Goal: Task Accomplishment & Management: Manage account settings

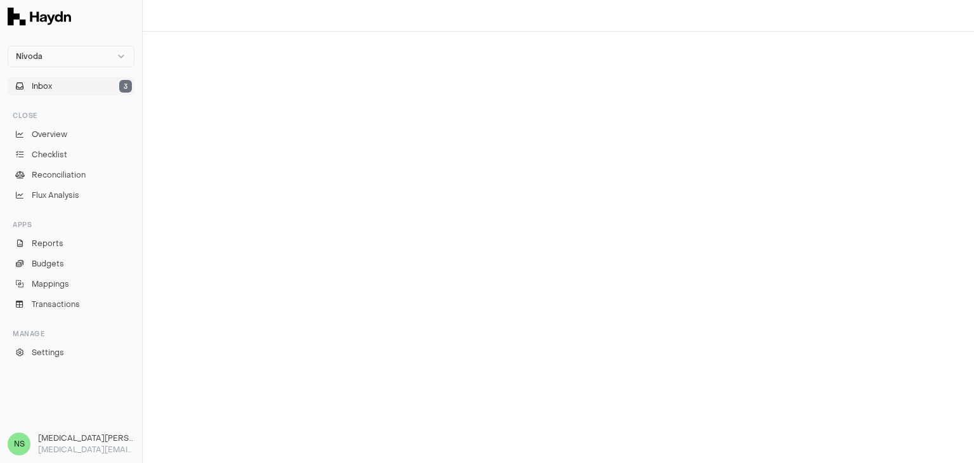
click at [105, 84] on button "Inbox 3" at bounding box center [71, 86] width 127 height 18
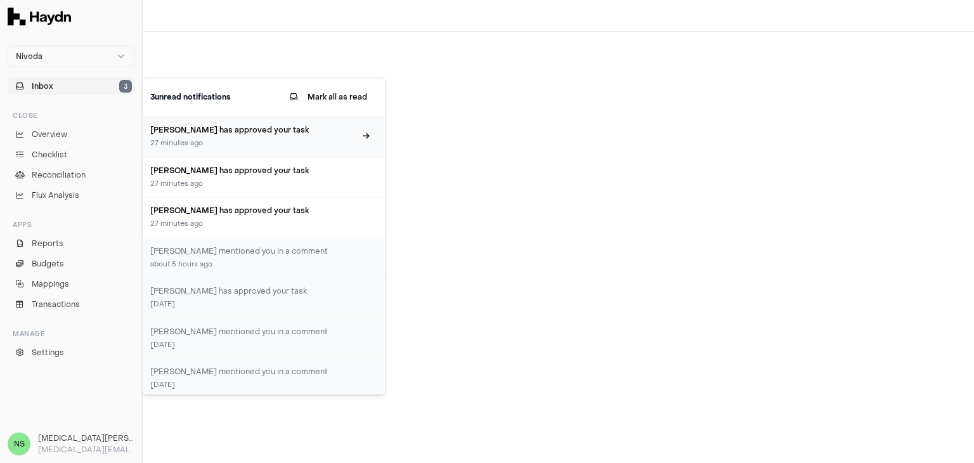
click at [266, 138] on div "27 minutes ago" at bounding box center [252, 143] width 205 height 11
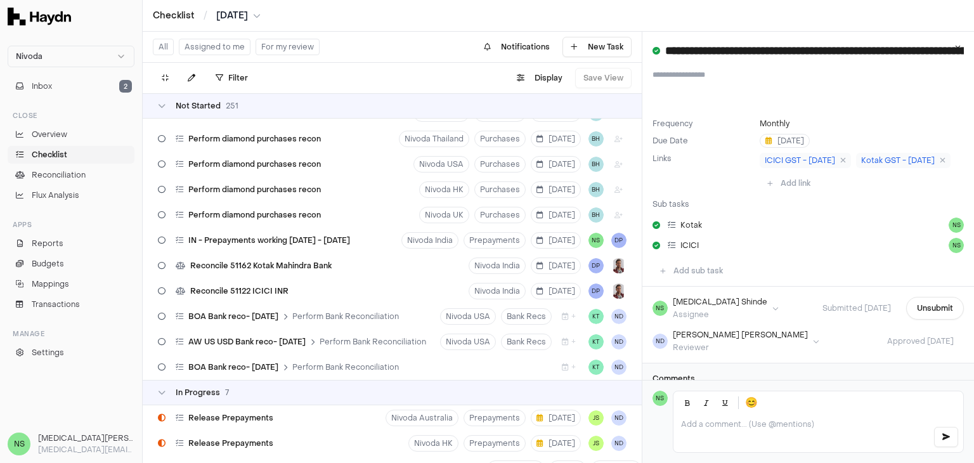
scroll to position [6084, 0]
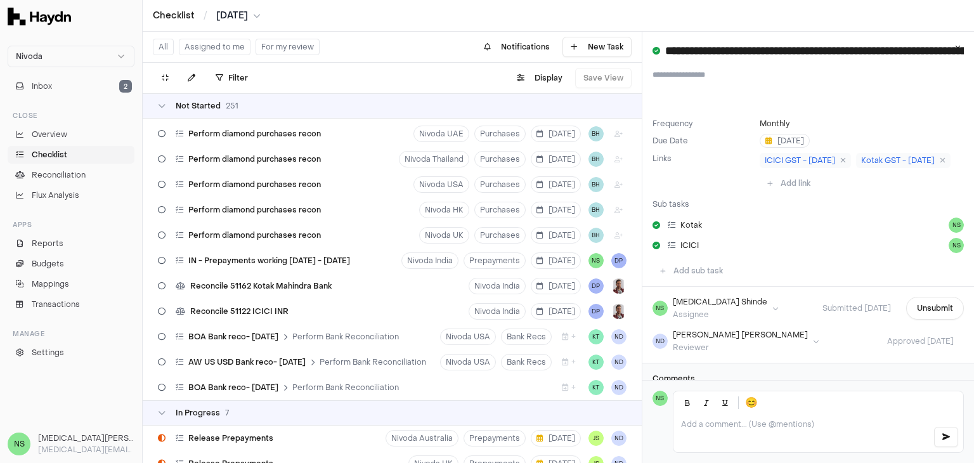
click at [217, 42] on button "Assigned to me" at bounding box center [215, 47] width 72 height 16
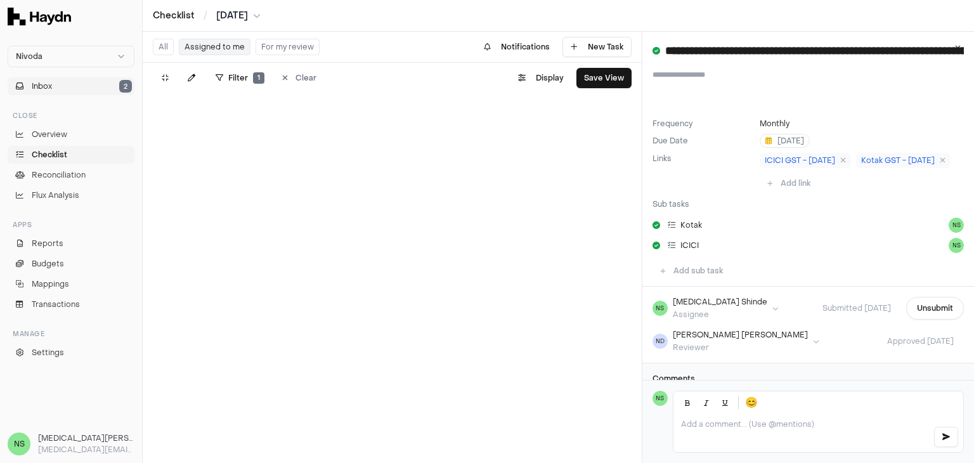
click at [113, 85] on button "Inbox 2" at bounding box center [71, 86] width 127 height 18
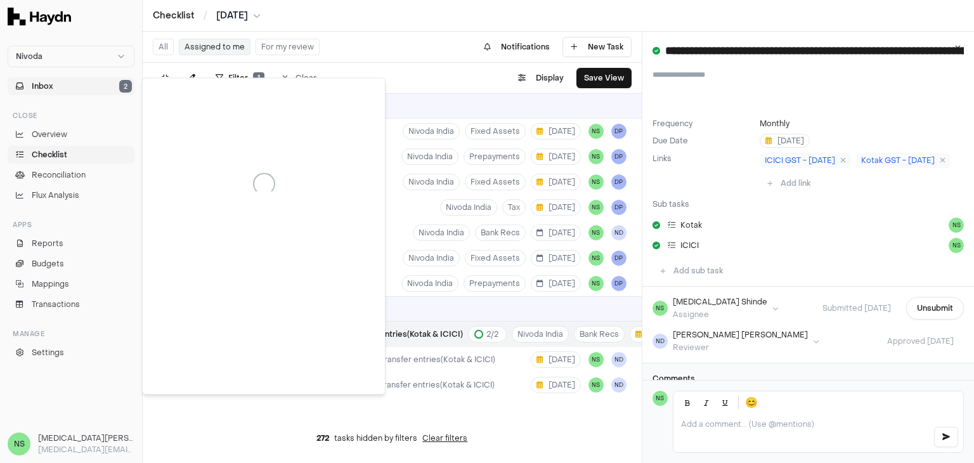
click at [110, 86] on button "Inbox 2" at bounding box center [71, 86] width 127 height 18
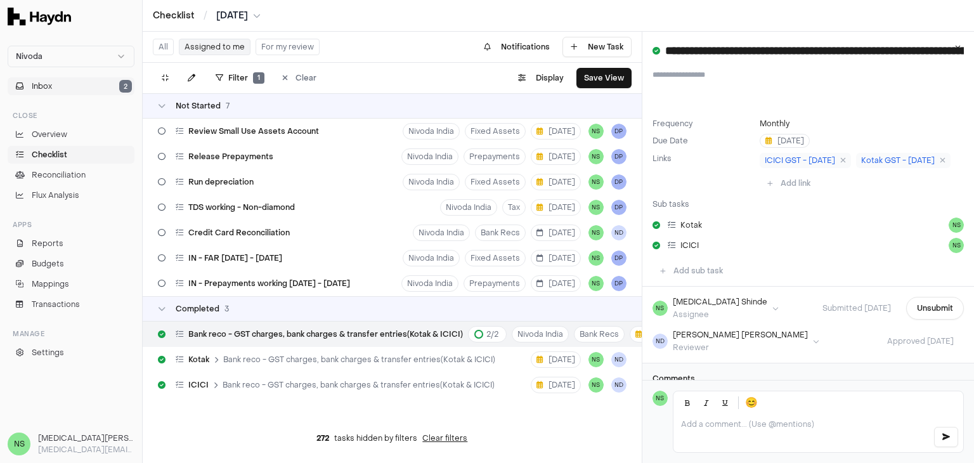
click at [110, 86] on button "Inbox 2" at bounding box center [71, 86] width 127 height 18
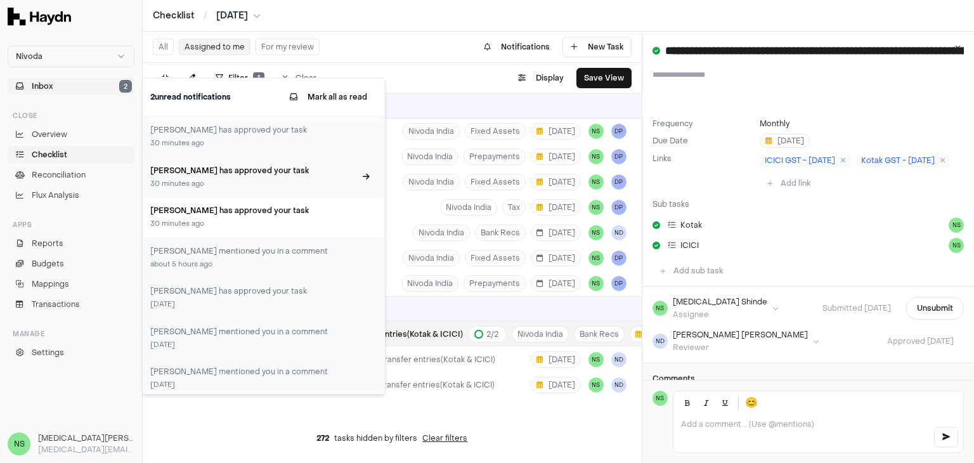
click at [285, 177] on div "[PERSON_NAME] has approved your task 30 minutes ago" at bounding box center [252, 177] width 205 height 25
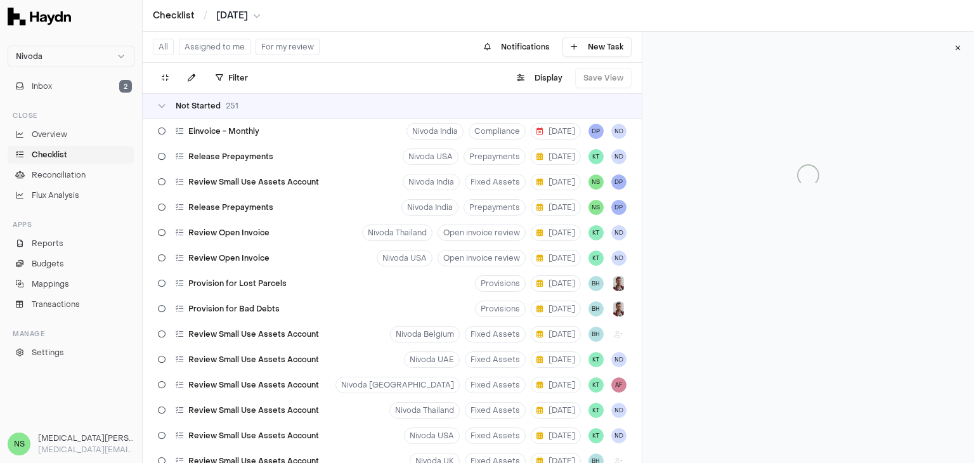
scroll to position [6705, 0]
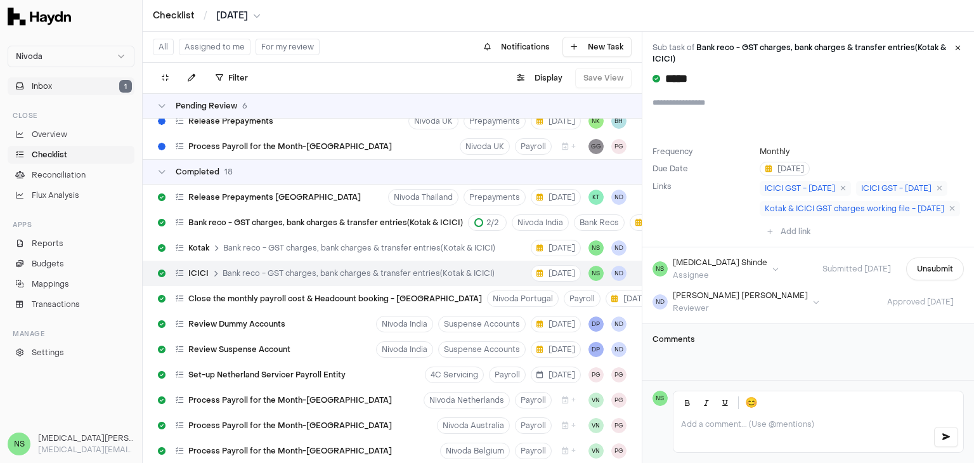
click at [86, 87] on button "Inbox 1" at bounding box center [71, 86] width 127 height 18
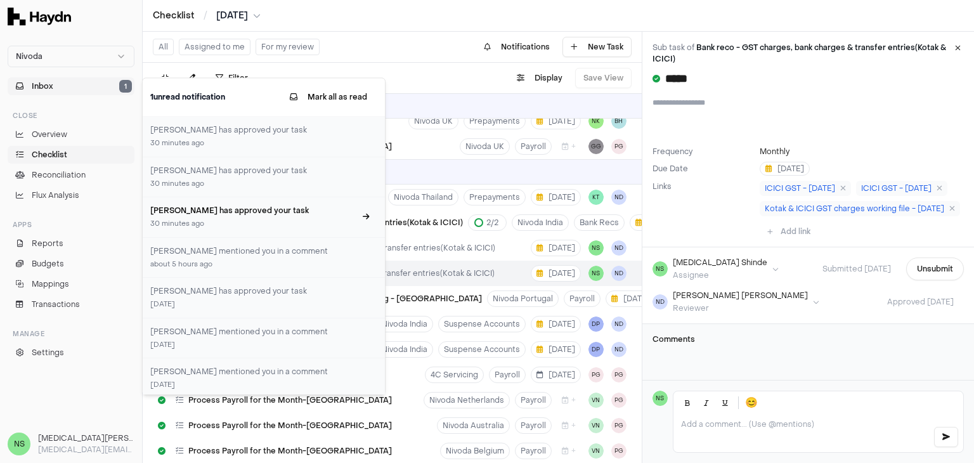
click at [225, 209] on h3 "[PERSON_NAME] has approved your task" at bounding box center [252, 210] width 205 height 11
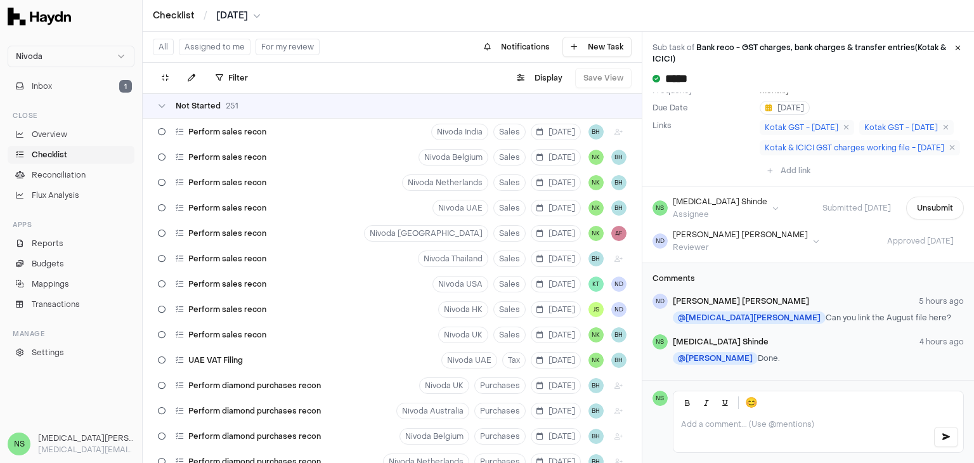
scroll to position [5627, 0]
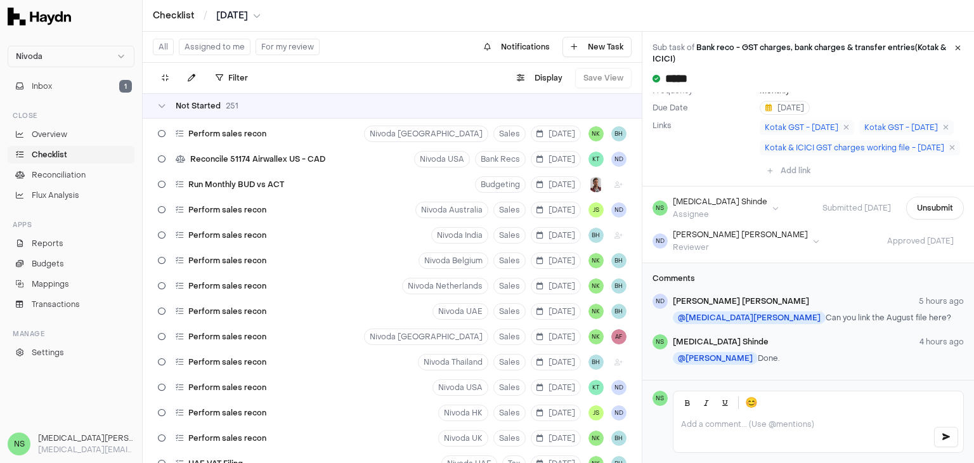
click at [223, 53] on button "Assigned to me" at bounding box center [215, 47] width 72 height 16
click at [114, 89] on button "Inbox 1" at bounding box center [71, 86] width 127 height 18
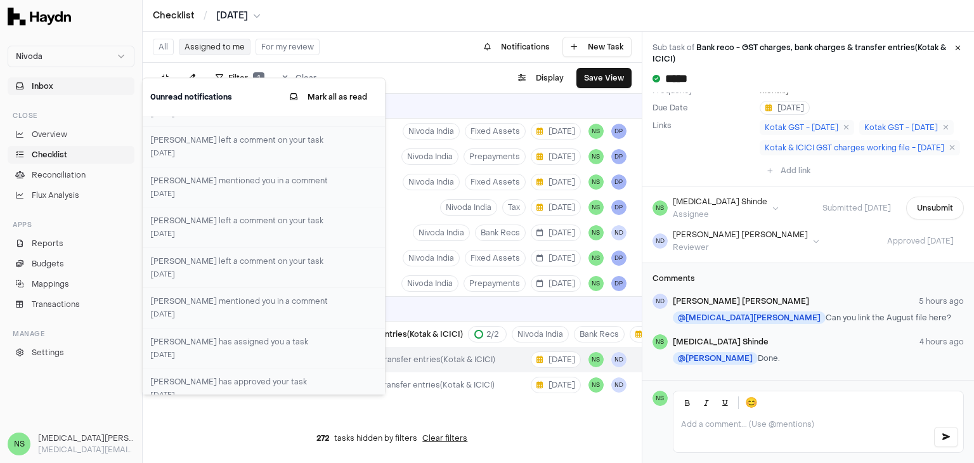
scroll to position [806, 0]
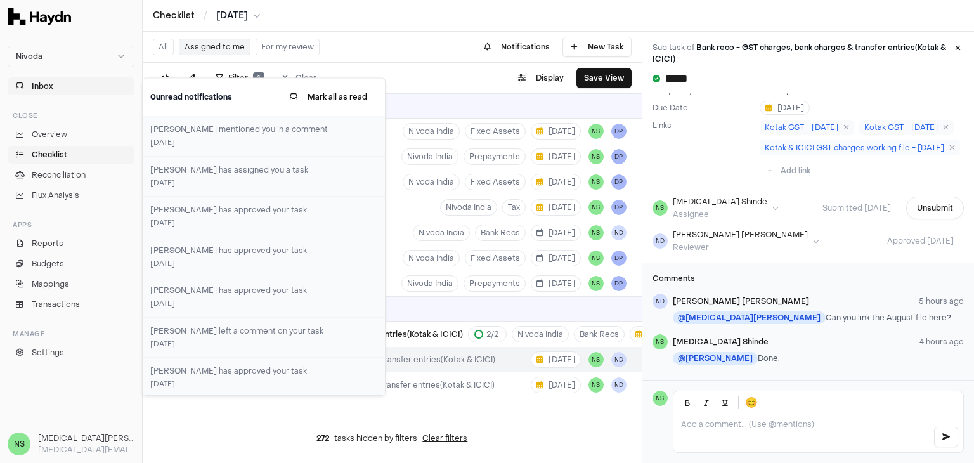
click at [350, 44] on div "All Assigned to me For my review Notifications New Task" at bounding box center [392, 47] width 499 height 31
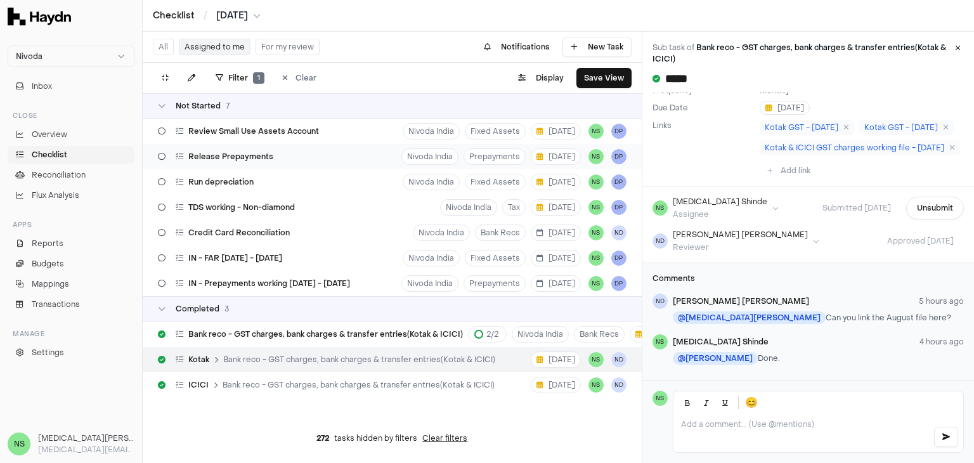
click at [246, 159] on span "Release Prepayments" at bounding box center [230, 157] width 85 height 10
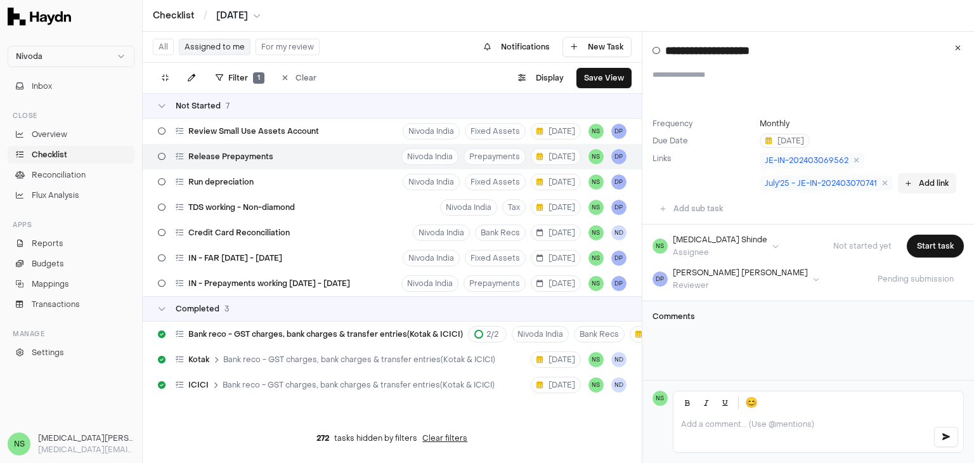
click at [917, 186] on button "Add link" at bounding box center [927, 183] width 58 height 20
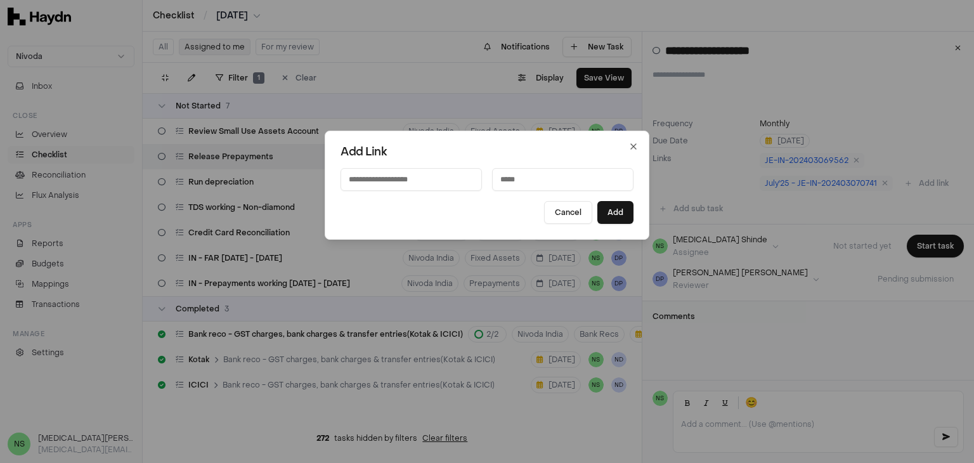
type input "**********"
drag, startPoint x: 451, startPoint y: 186, endPoint x: 322, endPoint y: 204, distance: 130.5
click at [322, 204] on body "Nivoda Inbox Close Overview Checklist Reconciliation Flux Analysis Apps Reports…" at bounding box center [487, 231] width 974 height 463
click at [548, 181] on input at bounding box center [562, 179] width 141 height 23
paste input "**********"
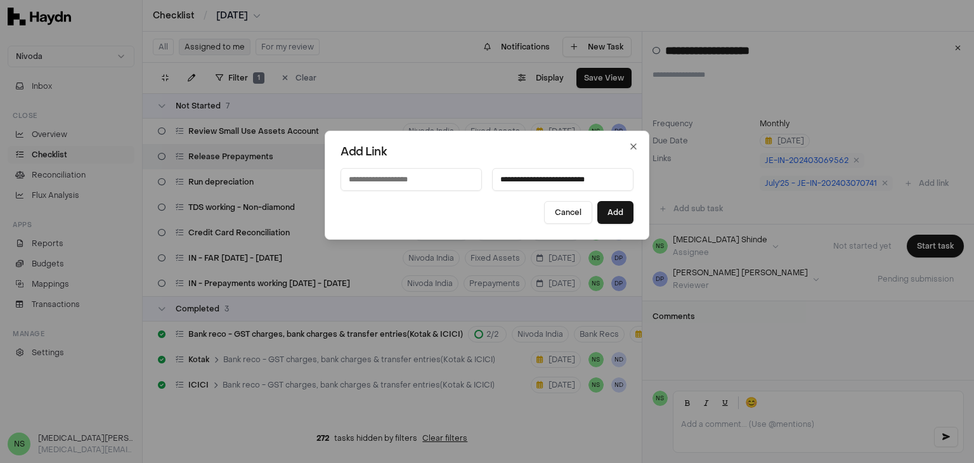
type input "**********"
click at [406, 179] on input at bounding box center [410, 179] width 141 height 23
paste input "**********"
drag, startPoint x: 472, startPoint y: 179, endPoint x: 633, endPoint y: 216, distance: 165.0
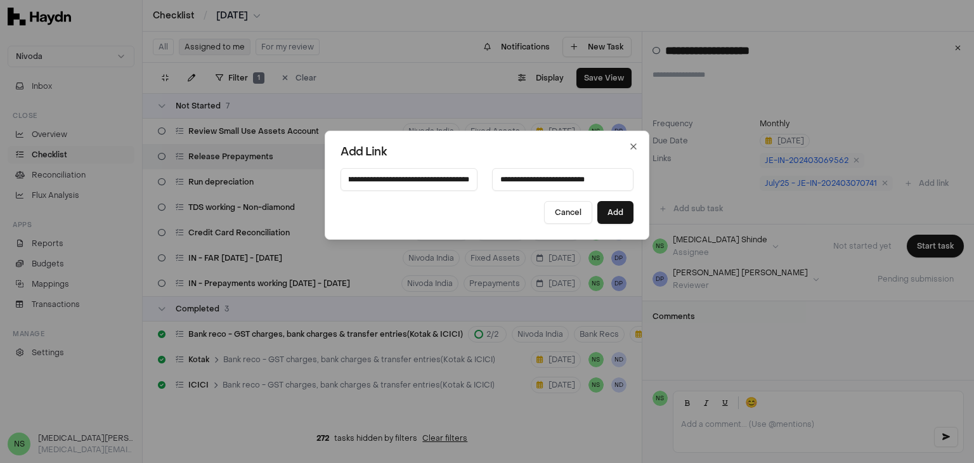
click at [633, 216] on div "**********" at bounding box center [487, 185] width 325 height 109
click at [401, 174] on input "**********" at bounding box center [408, 179] width 137 height 23
type input "**********"
click at [609, 216] on button "Add" at bounding box center [615, 212] width 36 height 23
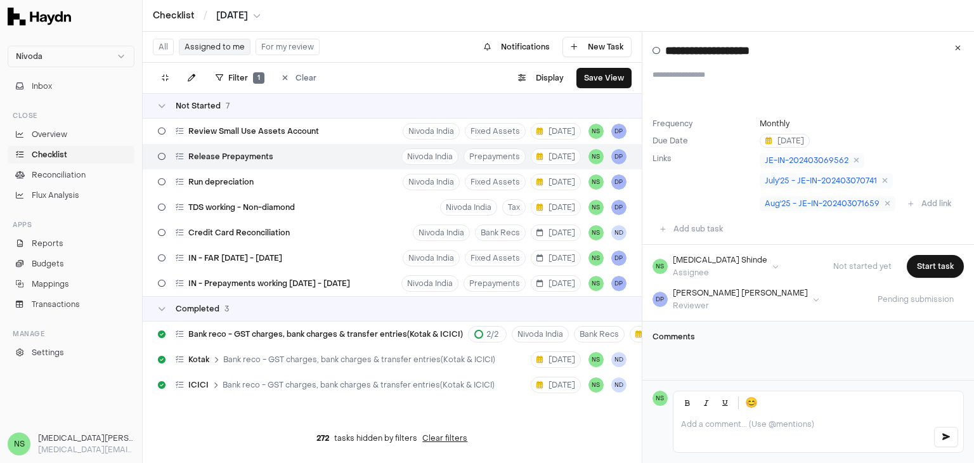
click at [609, 216] on div "TDS working - Non-diamond Nivoda India Tax [DATE] NS DP" at bounding box center [392, 207] width 499 height 25
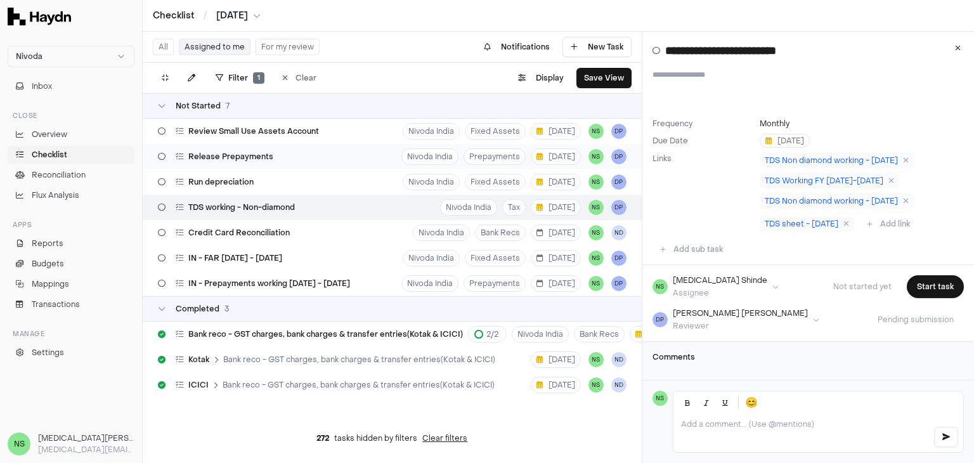
click at [241, 163] on div "Release Prepayments" at bounding box center [216, 157] width 126 height 24
type input "**********"
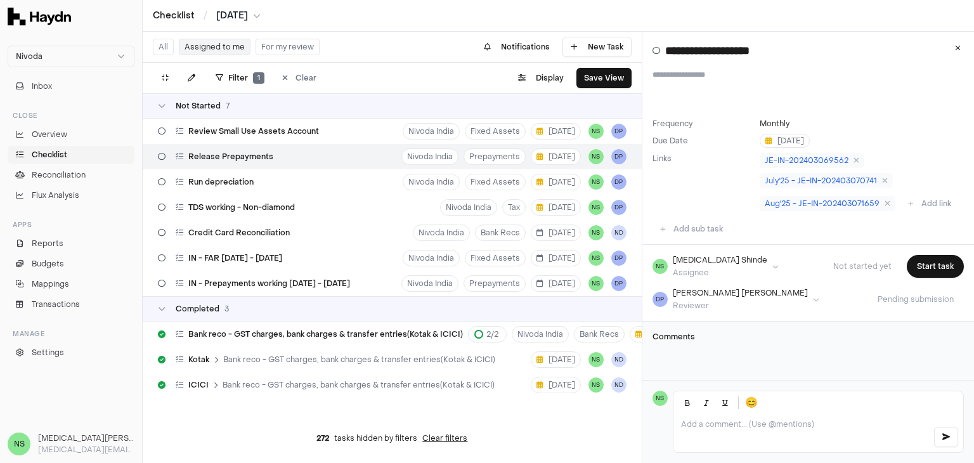
click at [298, 155] on div "Release Prepayments Nivoda India Prepayments [DATE] NS DP" at bounding box center [392, 156] width 499 height 25
click at [347, 157] on div "Release Prepayments Nivoda India Prepayments [DATE] NS DP" at bounding box center [392, 156] width 499 height 25
click at [914, 275] on button "Start task" at bounding box center [935, 266] width 57 height 23
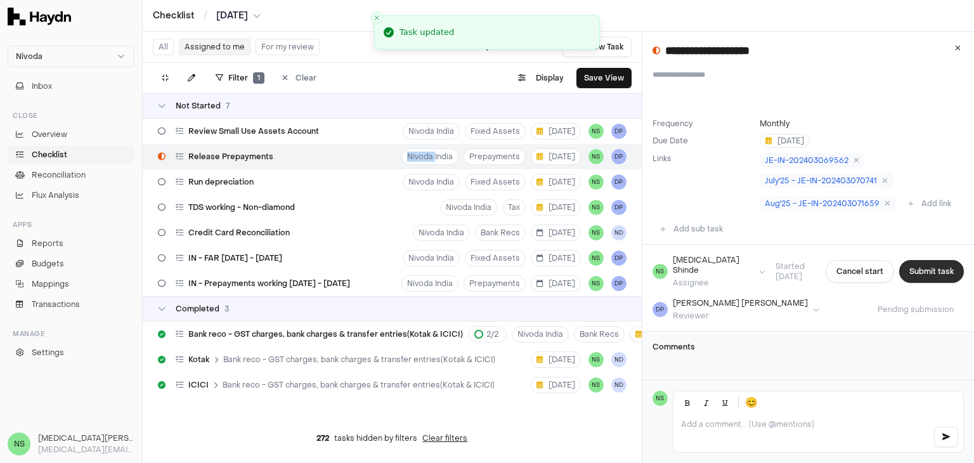
click at [920, 280] on button "Submit task" at bounding box center [931, 271] width 65 height 23
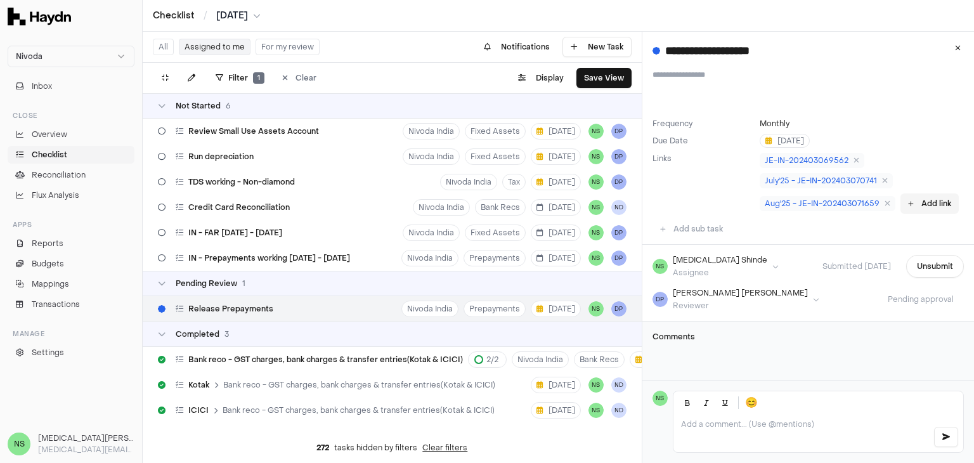
click at [900, 212] on button "Add link" at bounding box center [929, 203] width 58 height 20
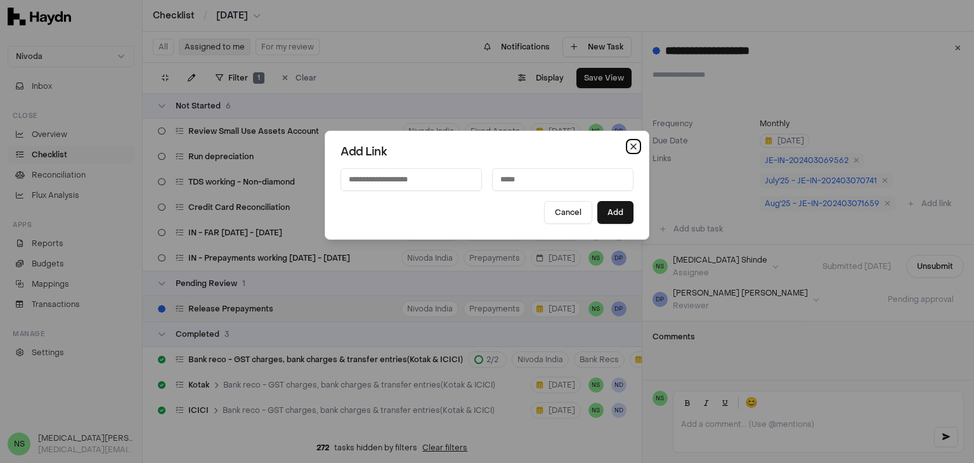
click at [628, 146] on icon "button" at bounding box center [633, 146] width 10 height 10
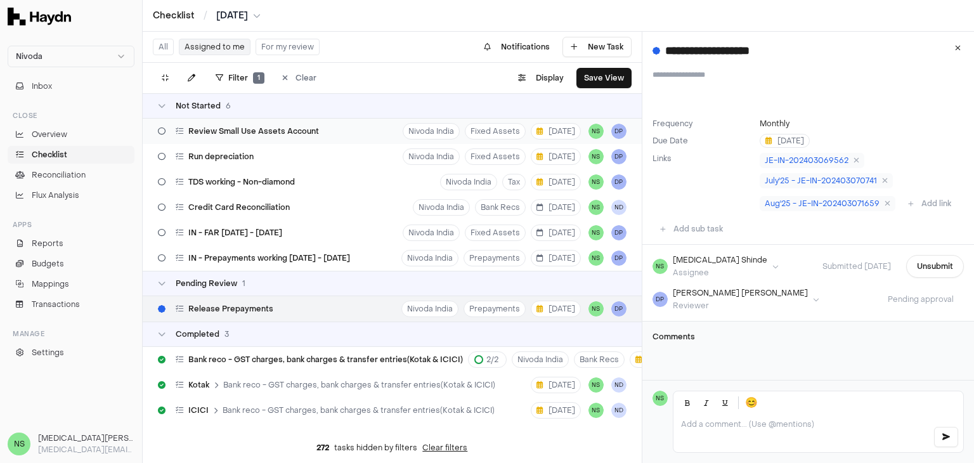
click at [297, 135] on span "Review Small Use Assets Account" at bounding box center [253, 131] width 131 height 10
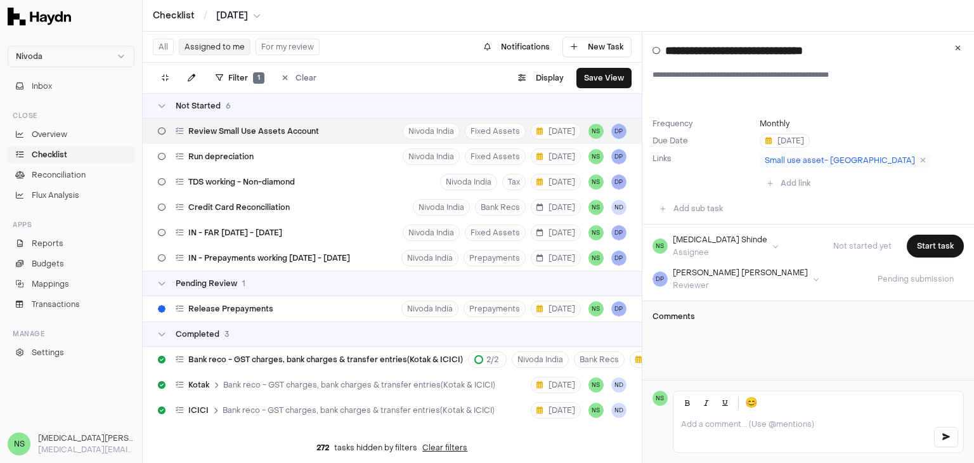
click at [230, 15] on html "Nivoda Inbox Close Overview Checklist Reconciliation Flux Analysis Apps Reports…" at bounding box center [487, 231] width 974 height 463
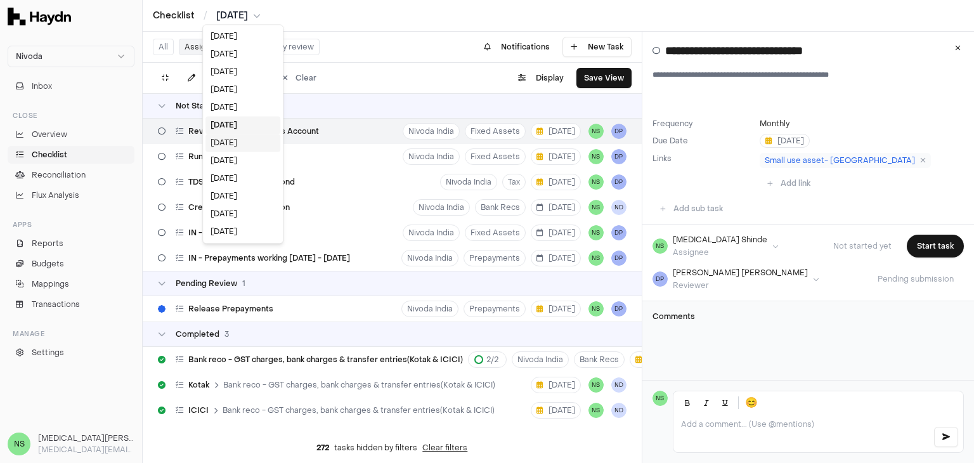
click at [220, 146] on div "[DATE]" at bounding box center [242, 143] width 75 height 18
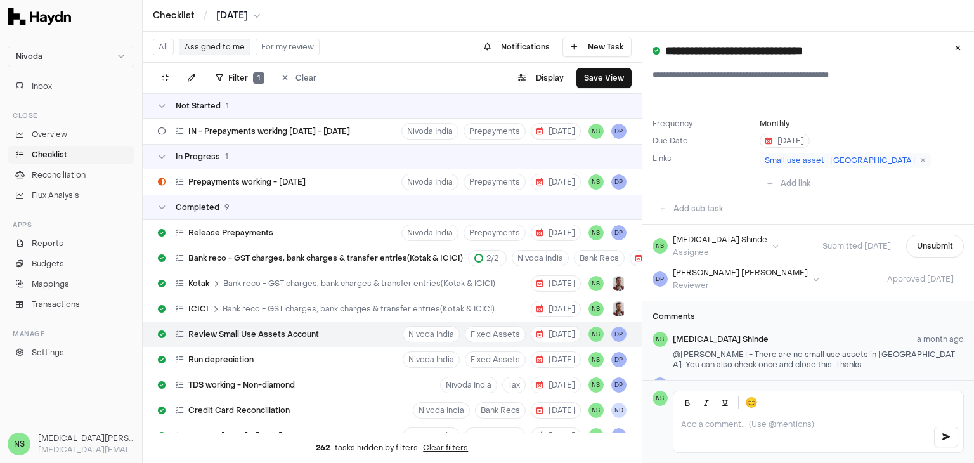
click at [226, 49] on button "Assigned to me" at bounding box center [215, 47] width 72 height 16
click at [224, 48] on button "Assigned to me" at bounding box center [215, 47] width 72 height 16
click at [85, 91] on button "Inbox" at bounding box center [71, 86] width 127 height 18
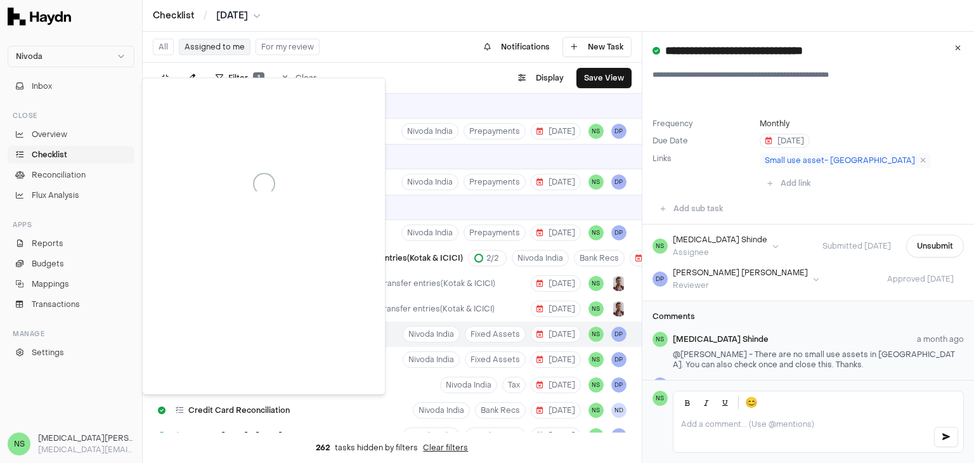
click at [75, 146] on link "Checklist" at bounding box center [71, 155] width 127 height 18
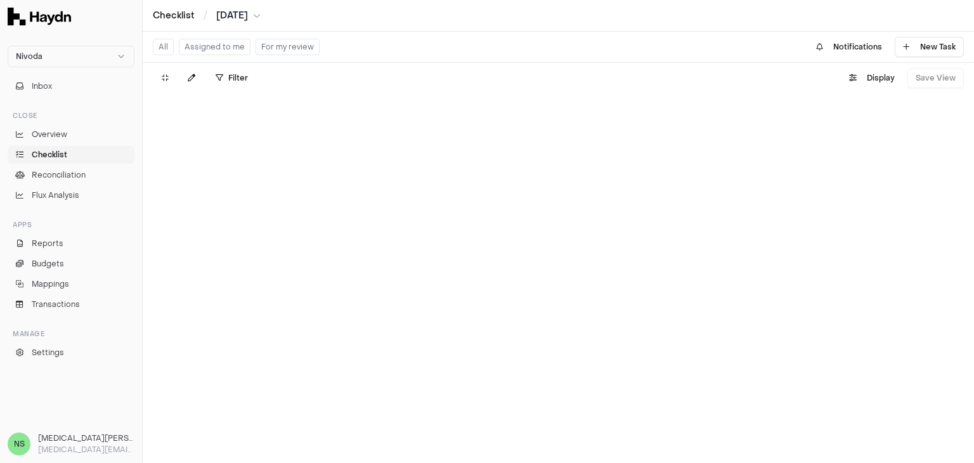
click at [210, 37] on div "All Assigned to me For my review" at bounding box center [236, 47] width 167 height 20
click at [208, 44] on button "Assigned to me" at bounding box center [215, 47] width 72 height 16
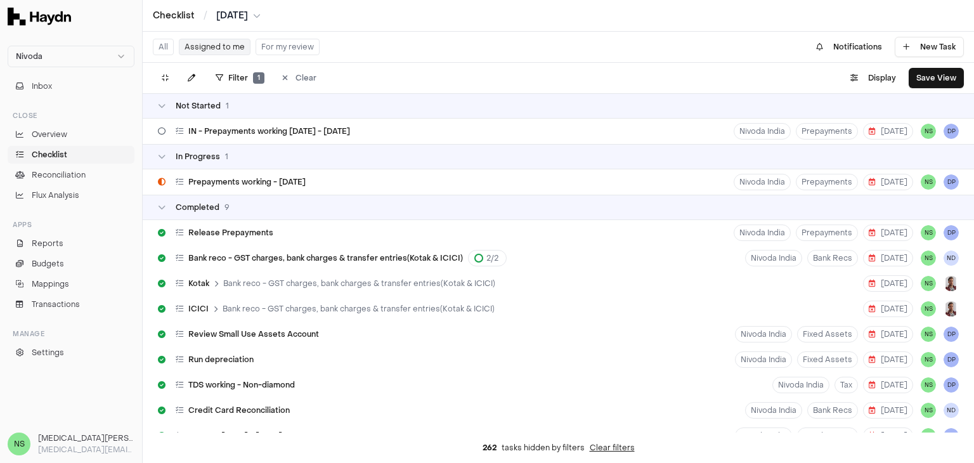
click at [238, 169] on div "In Progress 1" at bounding box center [558, 156] width 831 height 25
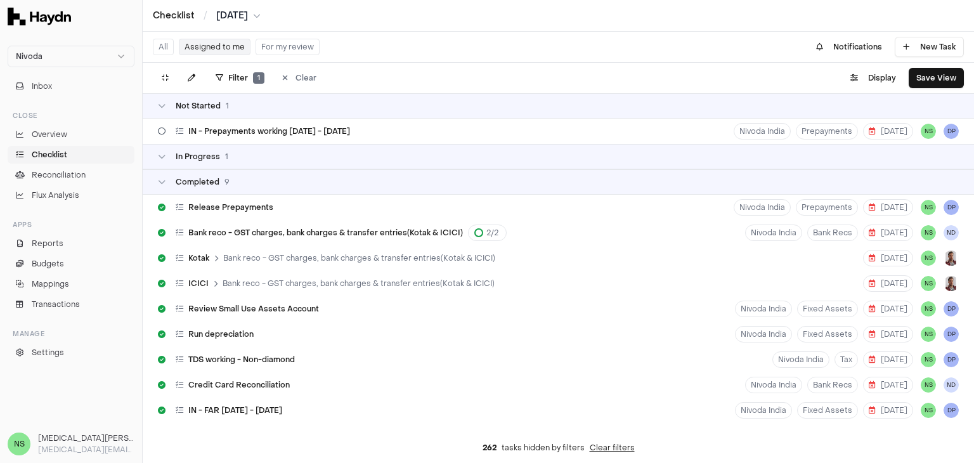
click at [238, 169] on div "Completed 9" at bounding box center [558, 181] width 831 height 25
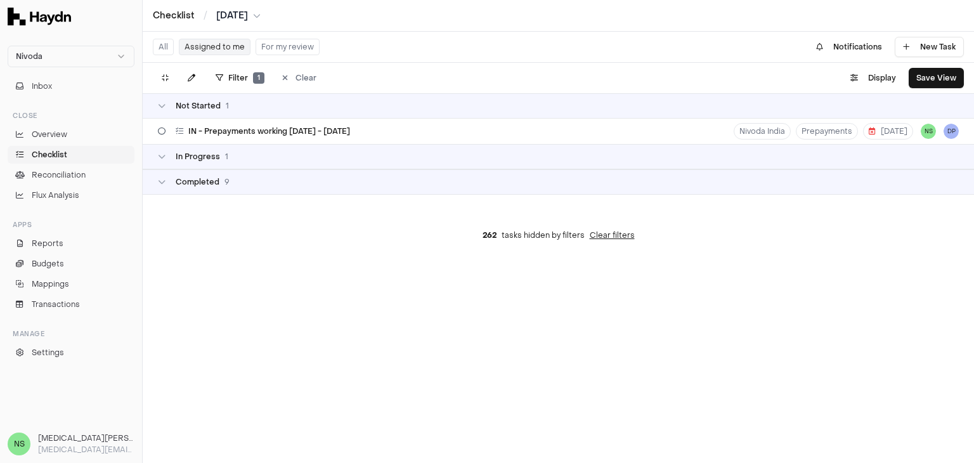
click at [223, 167] on div "In Progress 1" at bounding box center [558, 156] width 831 height 25
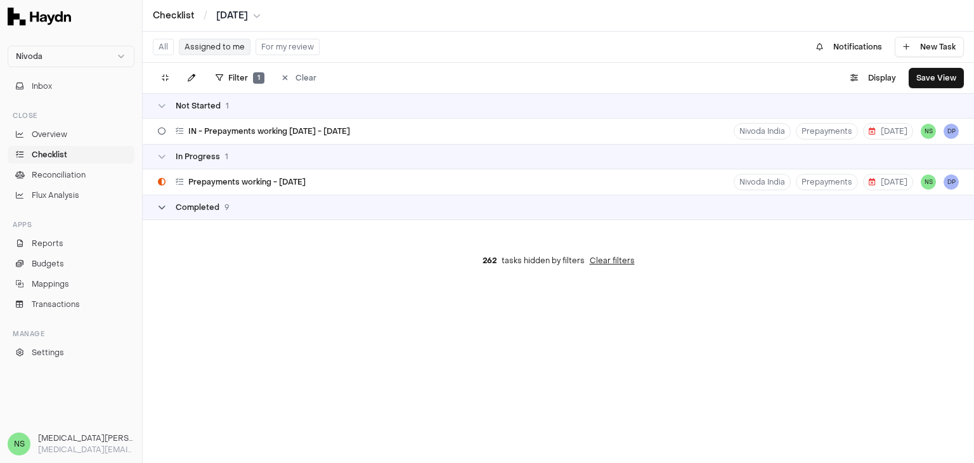
click at [188, 204] on span "Completed" at bounding box center [198, 207] width 44 height 10
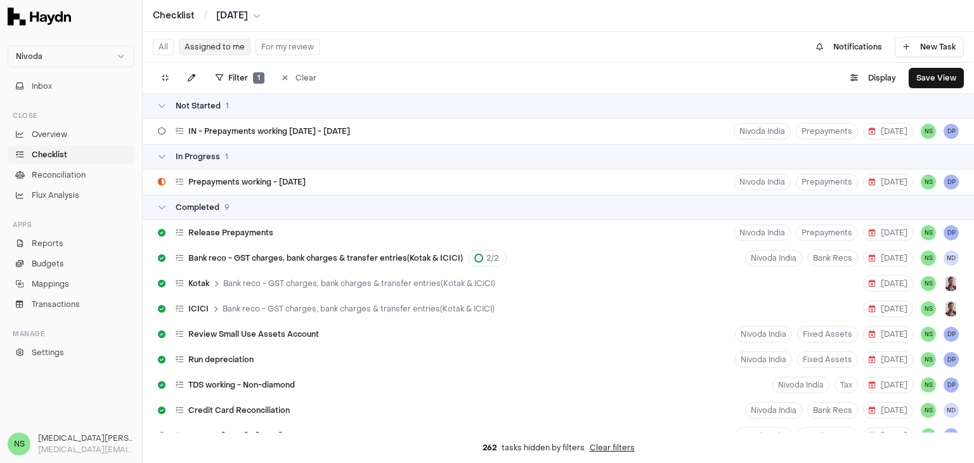
click at [238, 18] on html "Nivoda Inbox Close Overview Checklist Reconciliation Flux Analysis Apps Reports…" at bounding box center [487, 231] width 974 height 463
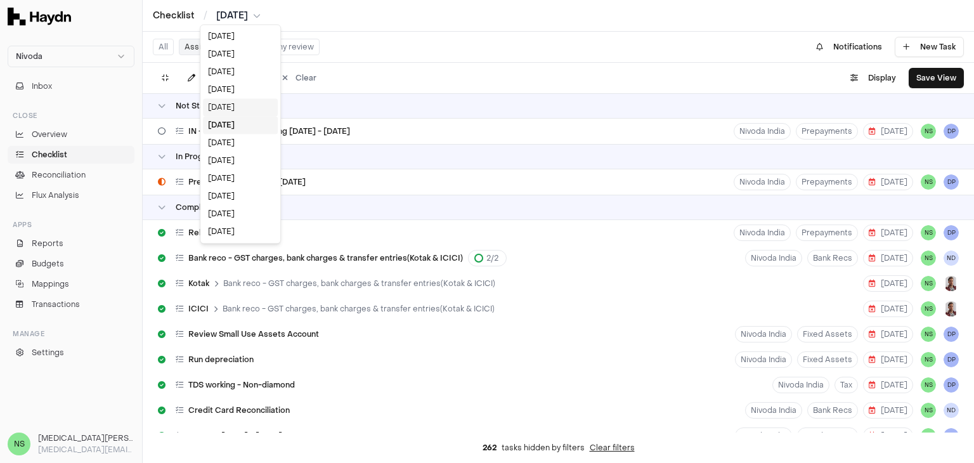
click at [227, 107] on div "[DATE]" at bounding box center [240, 107] width 75 height 18
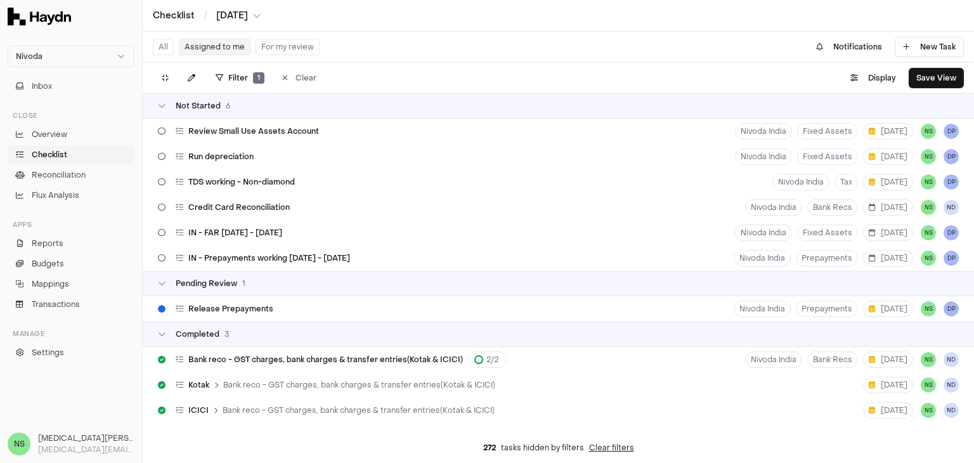
click at [207, 46] on button "Assigned to me" at bounding box center [215, 47] width 72 height 16
click at [284, 236] on div "IN - FAR [DATE] - [DATE]" at bounding box center [220, 233] width 134 height 24
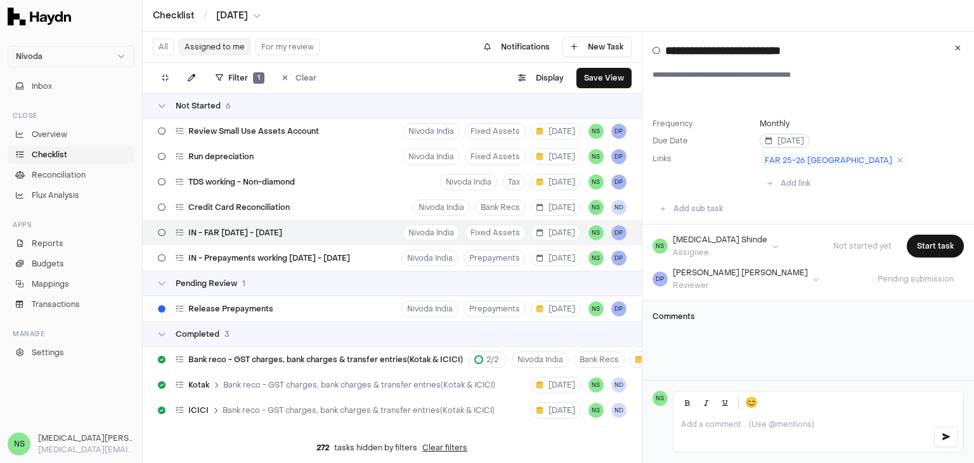
click at [789, 140] on span "[DATE]" at bounding box center [784, 141] width 39 height 10
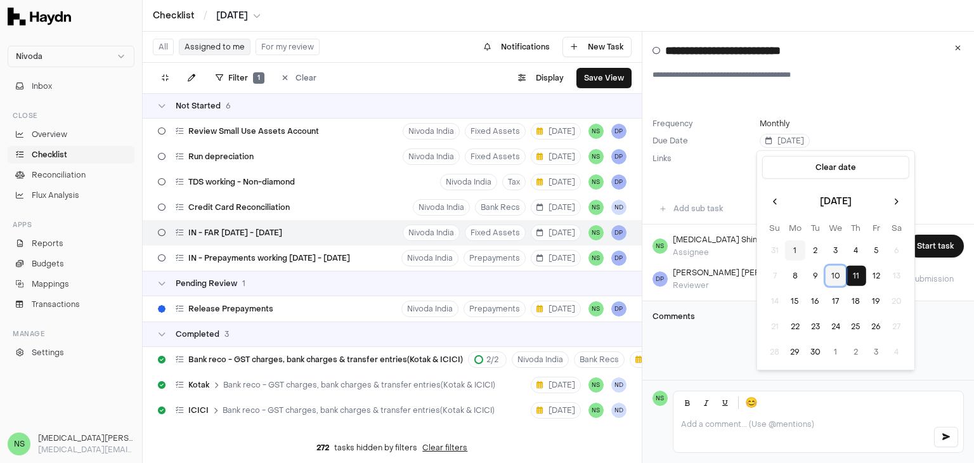
click at [838, 276] on button "10" at bounding box center [835, 276] width 20 height 20
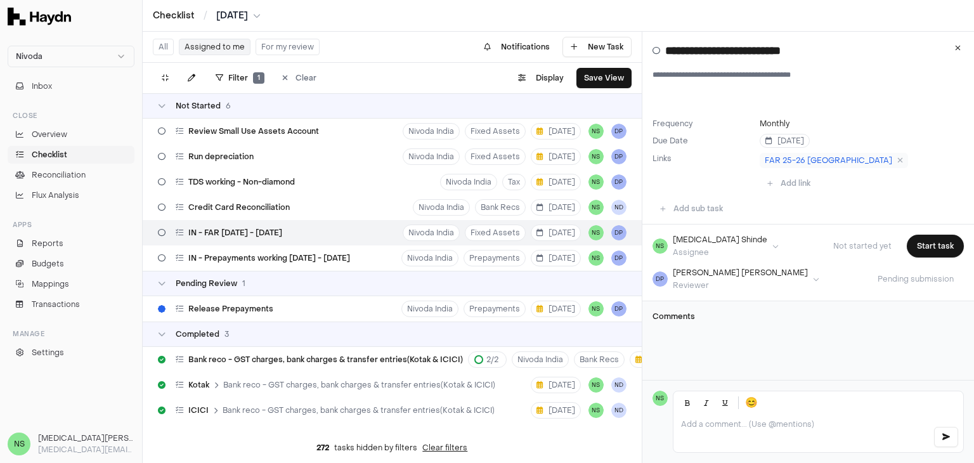
click at [214, 49] on button "Assigned to me" at bounding box center [215, 47] width 72 height 16
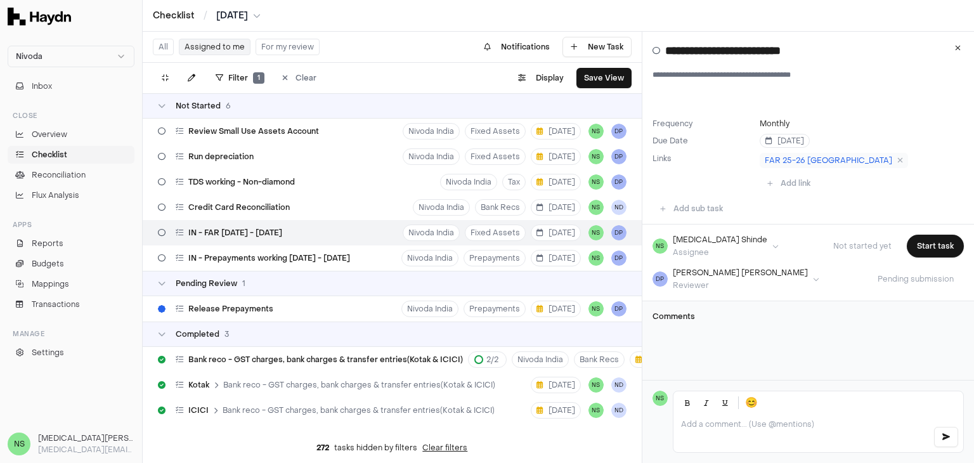
click at [212, 51] on button "Assigned to me" at bounding box center [215, 47] width 72 height 16
click at [241, 142] on div "Review Small Use Assets Account" at bounding box center [238, 131] width 171 height 24
type input "**********"
type textarea "**********"
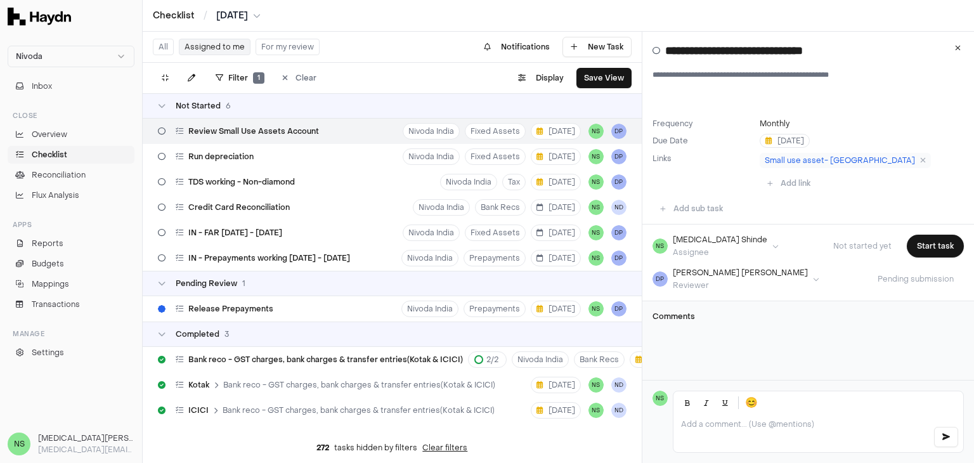
click at [250, 133] on span "Review Small Use Assets Account" at bounding box center [253, 131] width 131 height 10
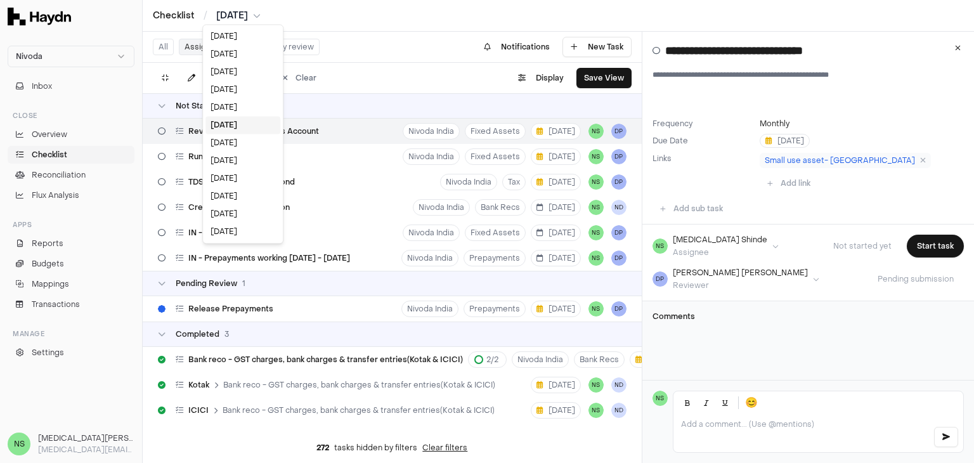
click at [238, 11] on html "Nivoda Inbox Close Overview Checklist Reconciliation Flux Analysis Apps Reports…" at bounding box center [487, 231] width 974 height 463
click at [214, 149] on div "[DATE]" at bounding box center [242, 143] width 75 height 18
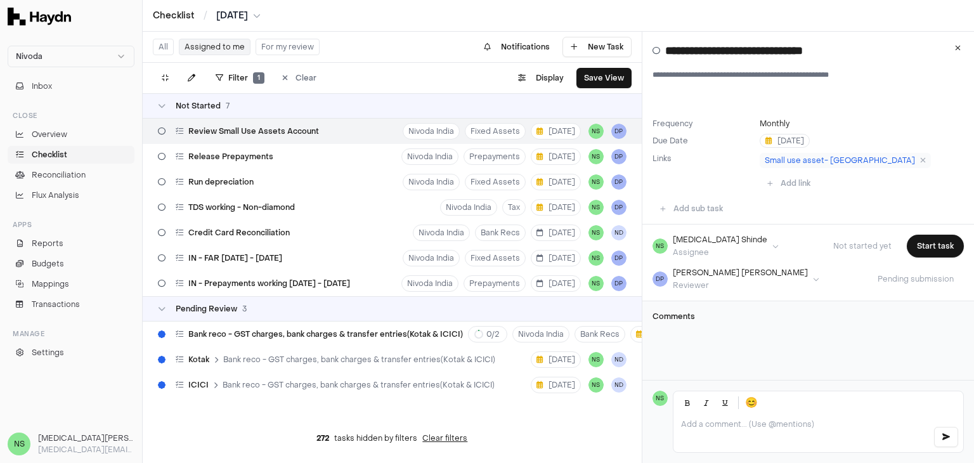
click at [242, 16] on html "Nivoda Inbox Close Overview Checklist Reconciliation Flux Analysis Apps Reports…" at bounding box center [487, 231] width 974 height 463
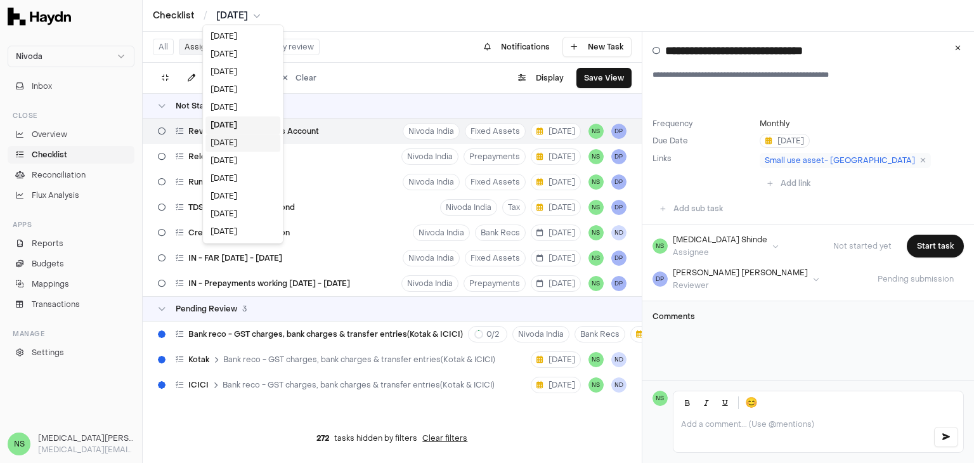
click at [229, 146] on div "[DATE]" at bounding box center [242, 143] width 75 height 18
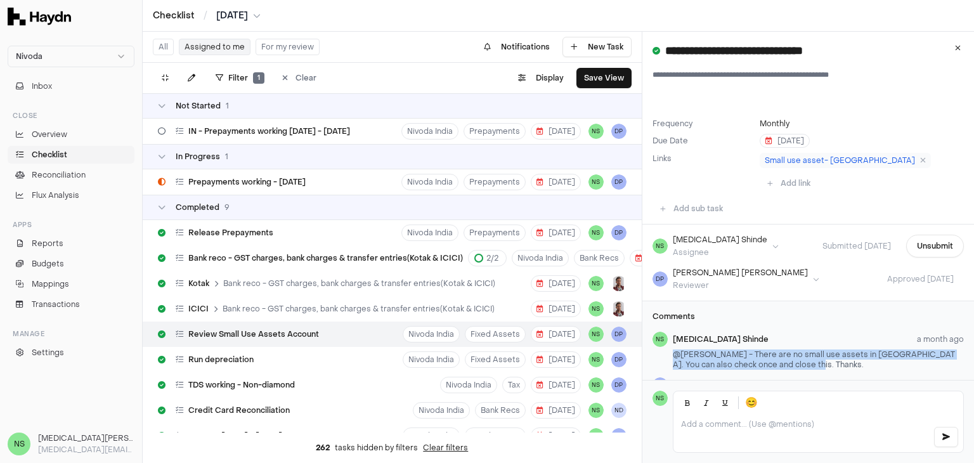
drag, startPoint x: 670, startPoint y: 332, endPoint x: 805, endPoint y: 350, distance: 136.2
click at [803, 350] on div "NS Nikita Shinde a month ago @Dipti Panchal - There are no small use assets in …" at bounding box center [807, 352] width 311 height 41
copy span "@[PERSON_NAME] - There are no small use assets in [GEOGRAPHIC_DATA]. You can al…"
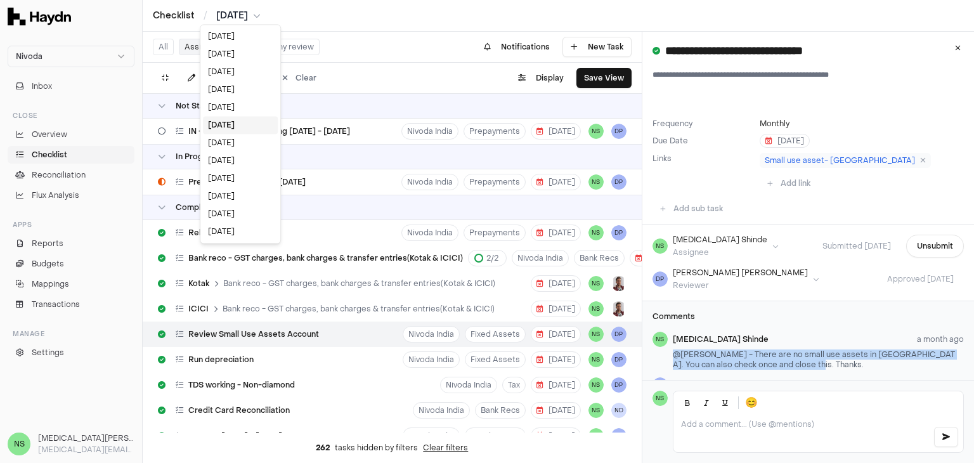
click at [233, 20] on html "Nivoda Inbox Close Overview Checklist Reconciliation Flux Analysis Apps Reports…" at bounding box center [487, 231] width 974 height 463
click at [230, 100] on div "[DATE]" at bounding box center [240, 107] width 75 height 18
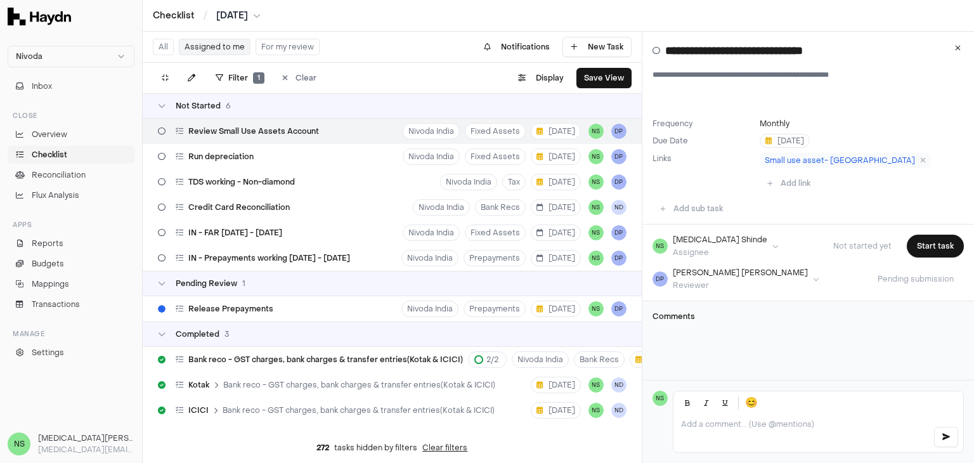
click at [695, 428] on p at bounding box center [802, 424] width 242 height 10
drag, startPoint x: 829, startPoint y: 439, endPoint x: 799, endPoint y: 431, distance: 30.9
click at [799, 431] on div "**********" at bounding box center [818, 433] width 290 height 38
click at [946, 439] on icon "button" at bounding box center [946, 437] width 8 height 8
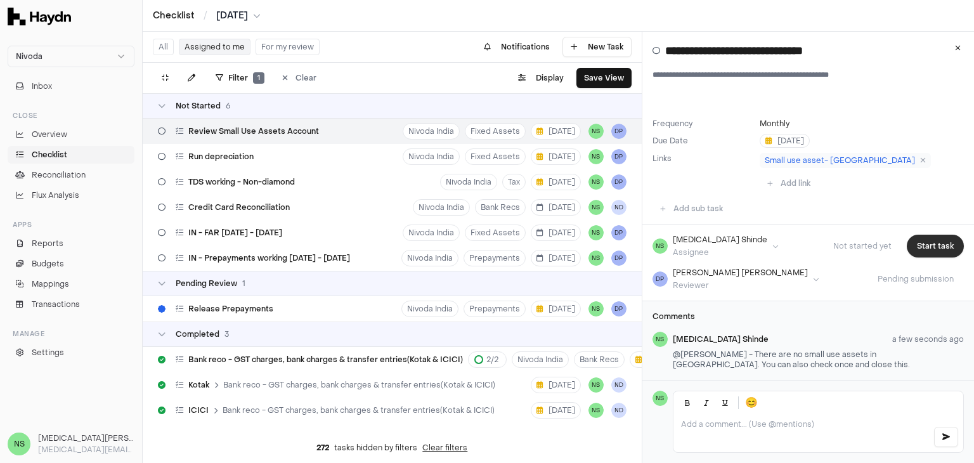
click at [930, 235] on button "Start task" at bounding box center [935, 246] width 57 height 23
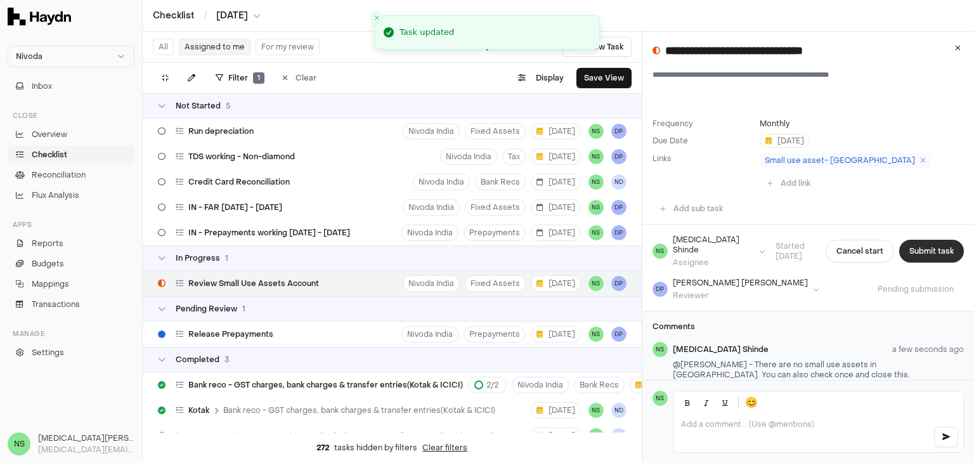
click at [931, 240] on button "Submit task" at bounding box center [931, 251] width 65 height 23
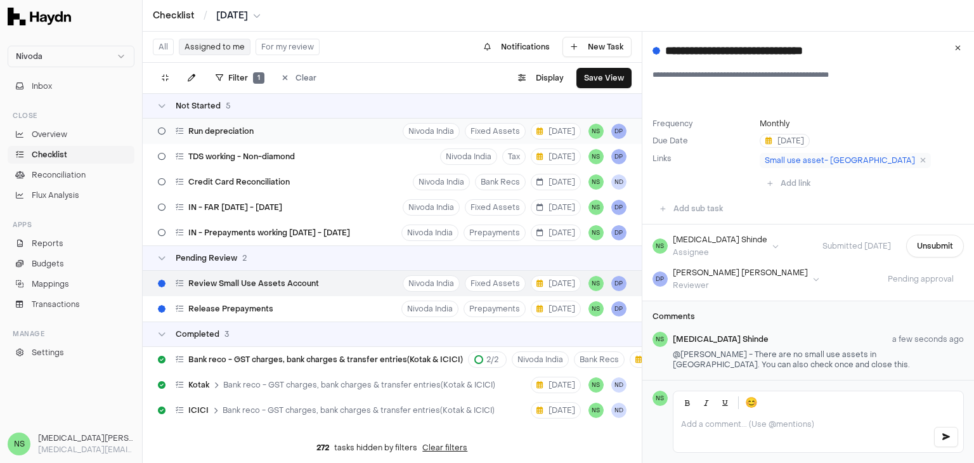
click at [378, 135] on div "Run depreciation Nivoda India Fixed Assets 3 Sep NS DP" at bounding box center [392, 131] width 499 height 25
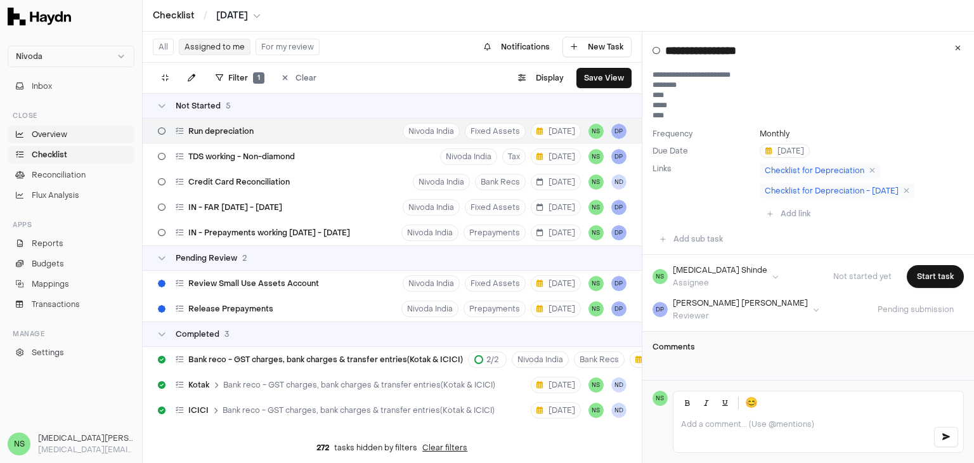
click at [63, 142] on link "Overview" at bounding box center [71, 135] width 127 height 18
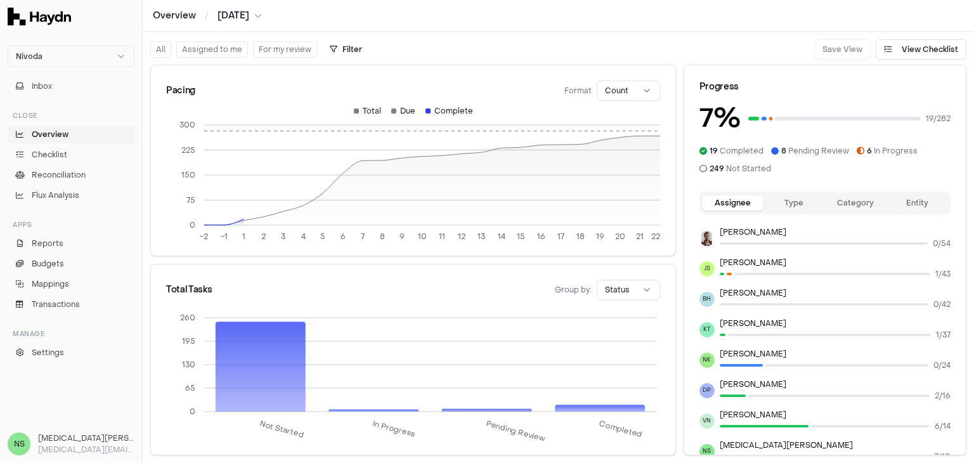
click at [206, 51] on button "Assigned to me" at bounding box center [212, 49] width 72 height 16
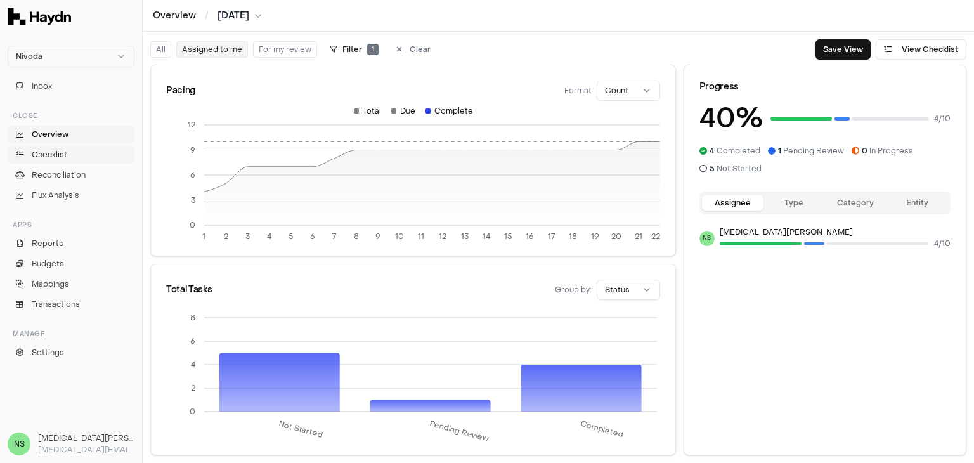
click at [49, 157] on span "Checklist" at bounding box center [50, 154] width 36 height 11
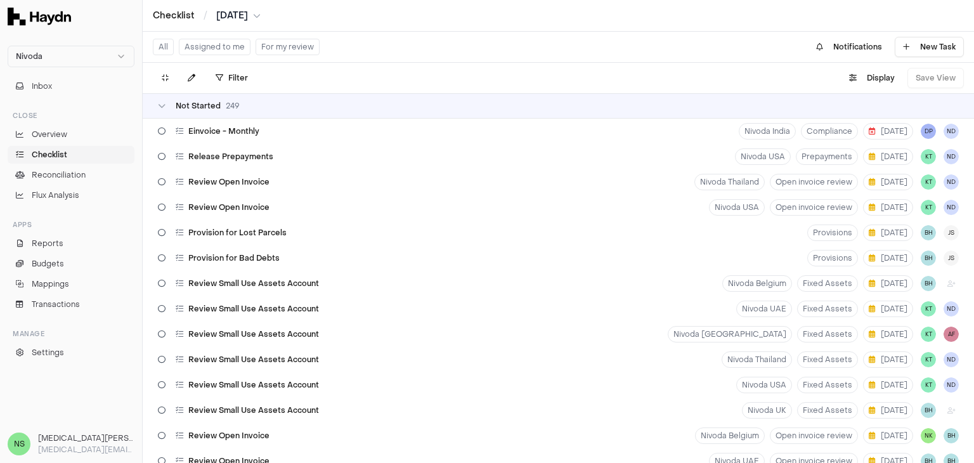
click at [198, 51] on button "Assigned to me" at bounding box center [215, 47] width 72 height 16
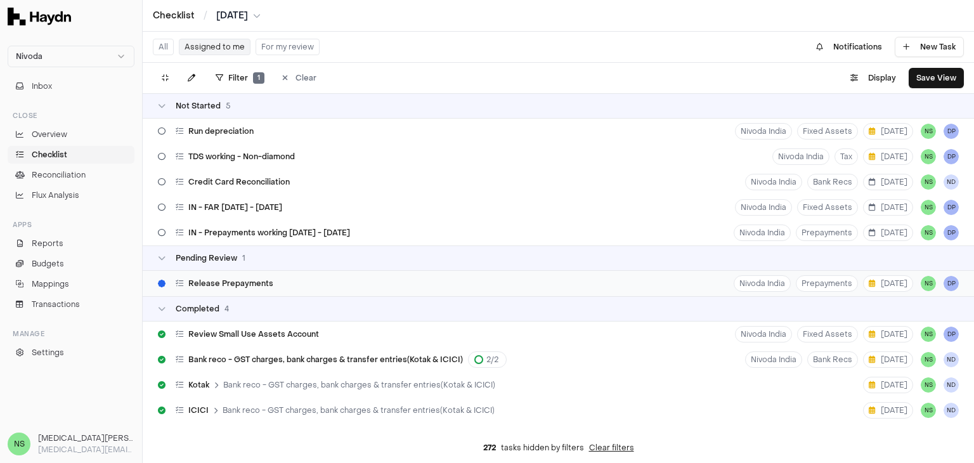
click at [323, 280] on div "Release Prepayments Nivoda India Prepayments 2 Sep NS DP" at bounding box center [558, 283] width 831 height 25
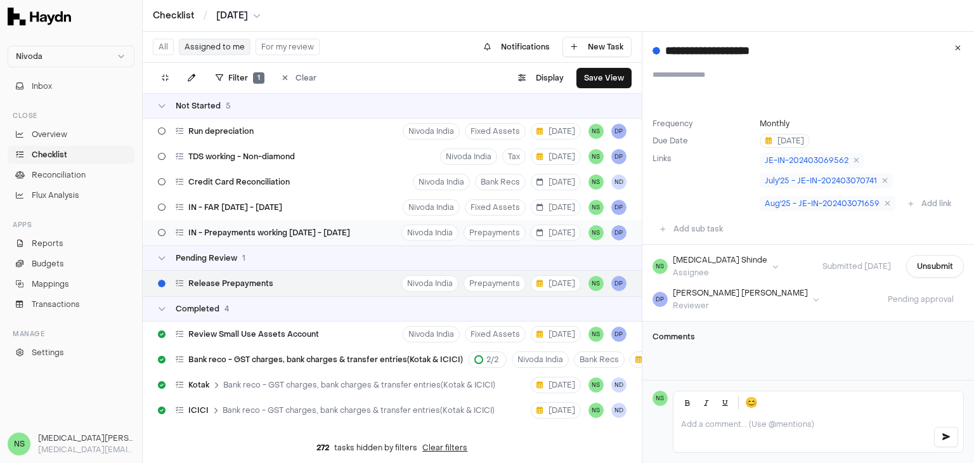
click at [331, 231] on span "IN - Prepayments working [DATE] - [DATE]" at bounding box center [269, 233] width 162 height 10
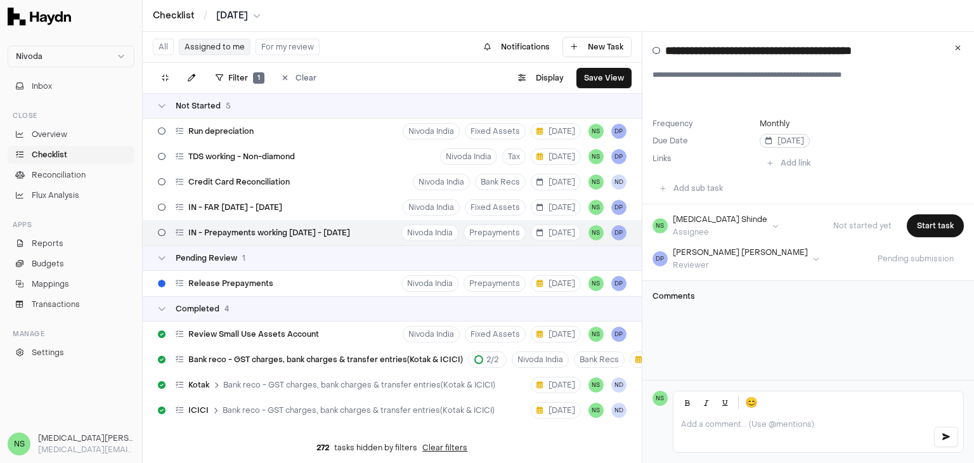
click at [771, 143] on span "[DATE]" at bounding box center [784, 141] width 39 height 10
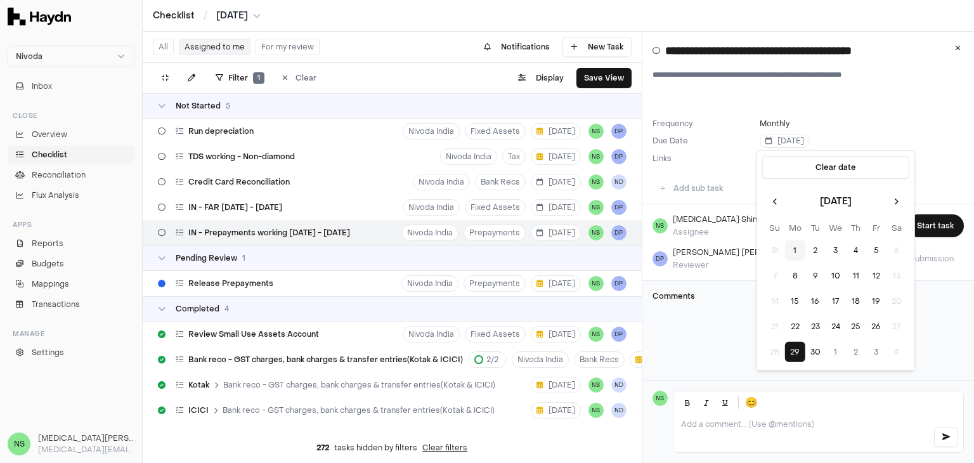
click at [407, 81] on div "Filter 1 Clear . Display Save View" at bounding box center [392, 78] width 499 height 30
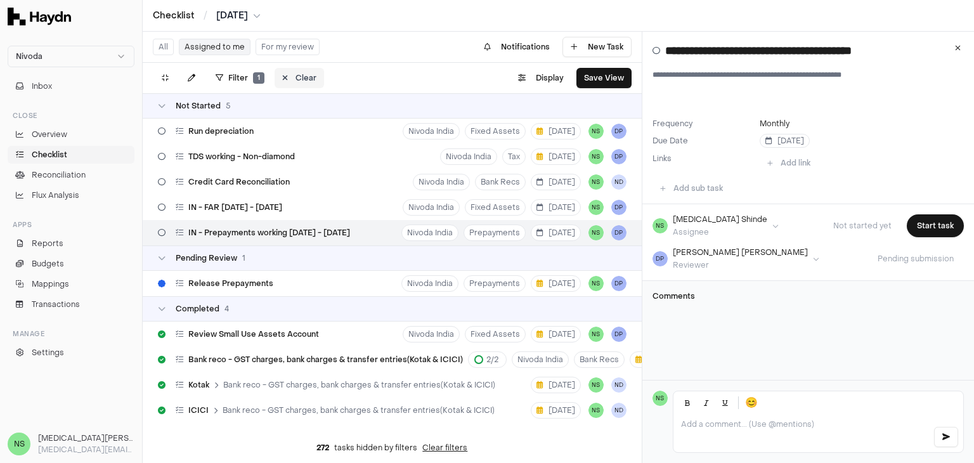
click at [275, 77] on button "Clear" at bounding box center [299, 78] width 49 height 20
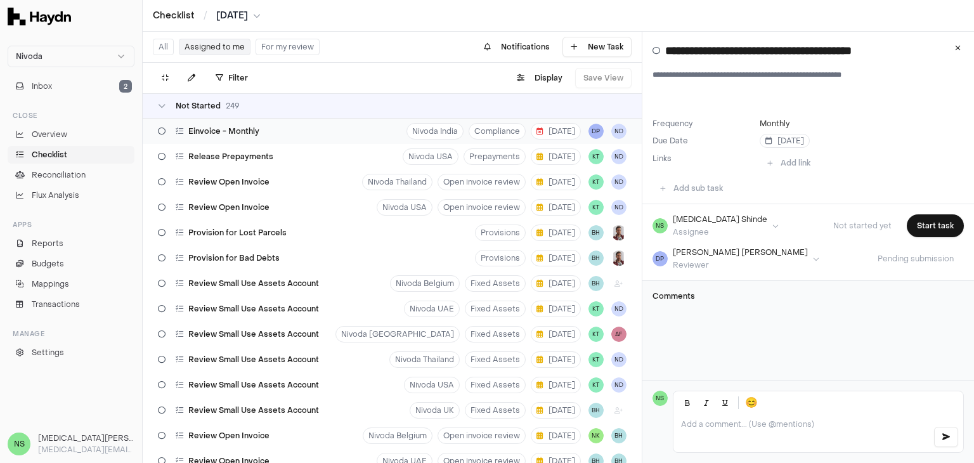
click at [218, 129] on span "Einvoice - Monthly" at bounding box center [223, 131] width 71 height 10
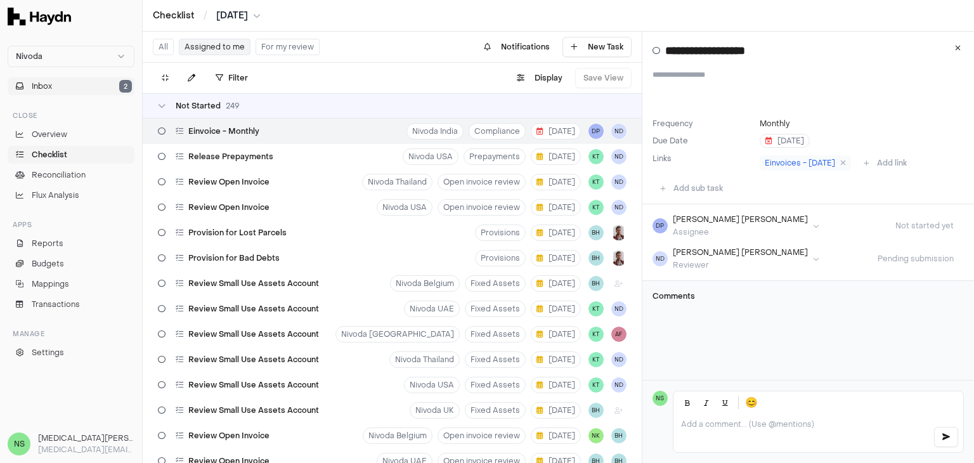
click at [103, 89] on button "Inbox 2" at bounding box center [71, 86] width 127 height 18
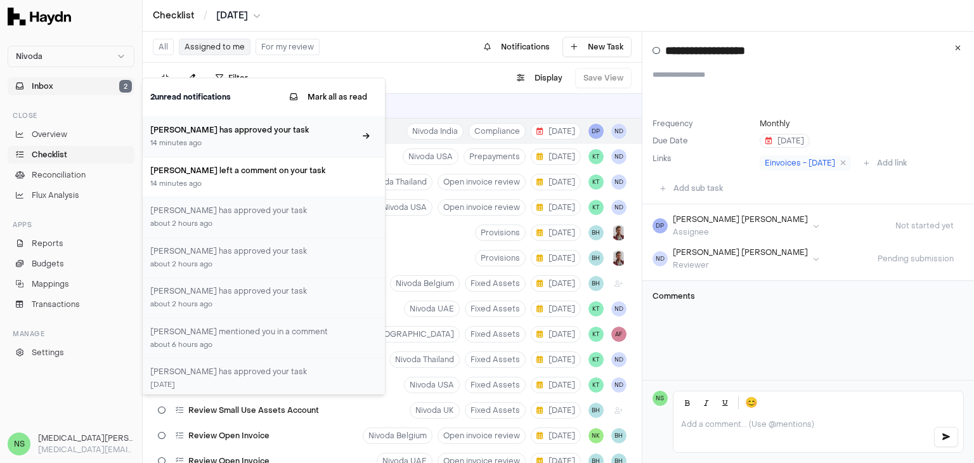
click at [202, 145] on div "14 minutes ago" at bounding box center [252, 143] width 205 height 11
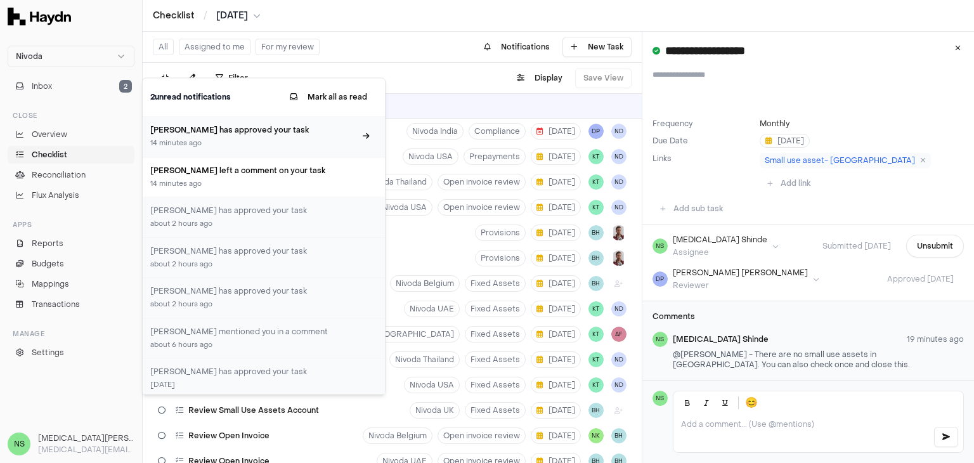
type input "**********"
type textarea "**********"
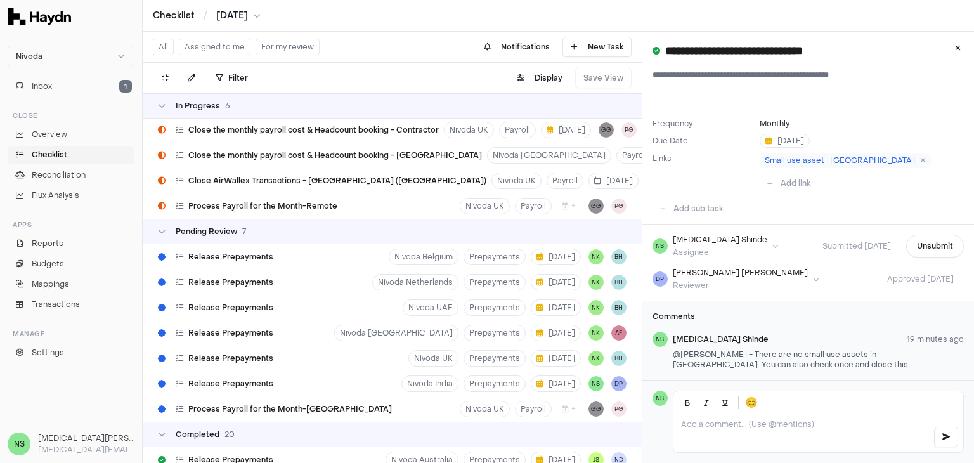
scroll to position [6414, 0]
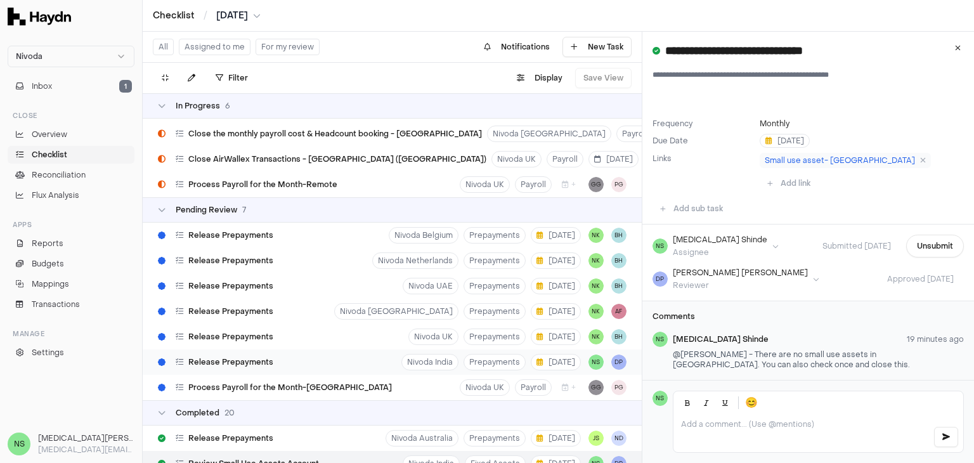
click at [307, 367] on div "Release Prepayments Nivoda India Prepayments 2 Sep NS DP" at bounding box center [392, 361] width 499 height 25
type input "**********"
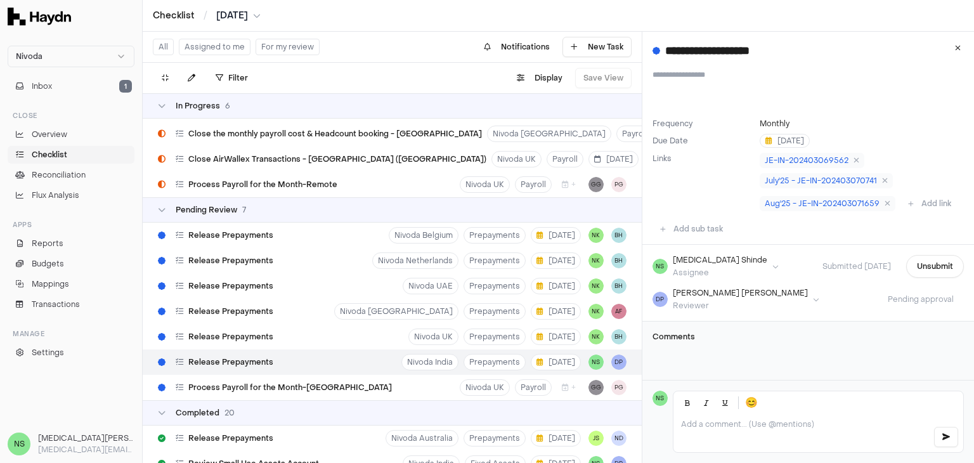
click at [222, 46] on button "Assigned to me" at bounding box center [215, 47] width 72 height 16
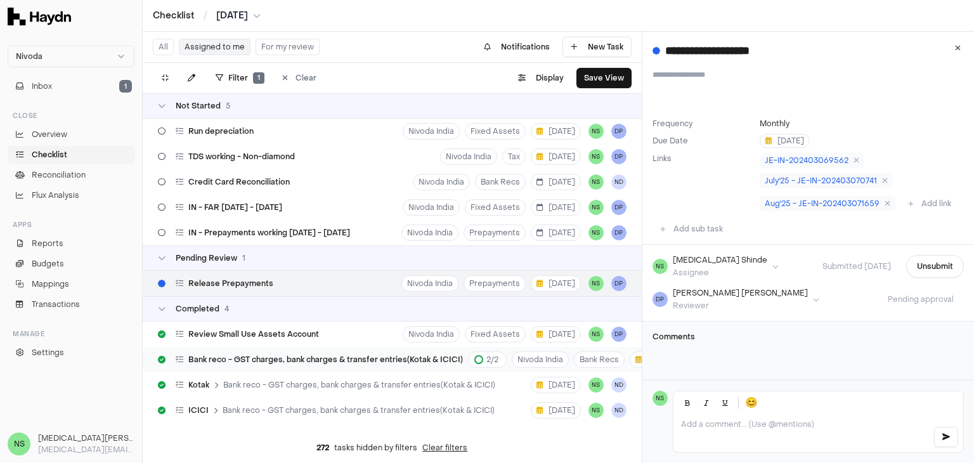
click at [298, 359] on span "Bank reco - GST charges, bank charges & transfer entries(Kotak & ICICI)" at bounding box center [325, 359] width 275 height 10
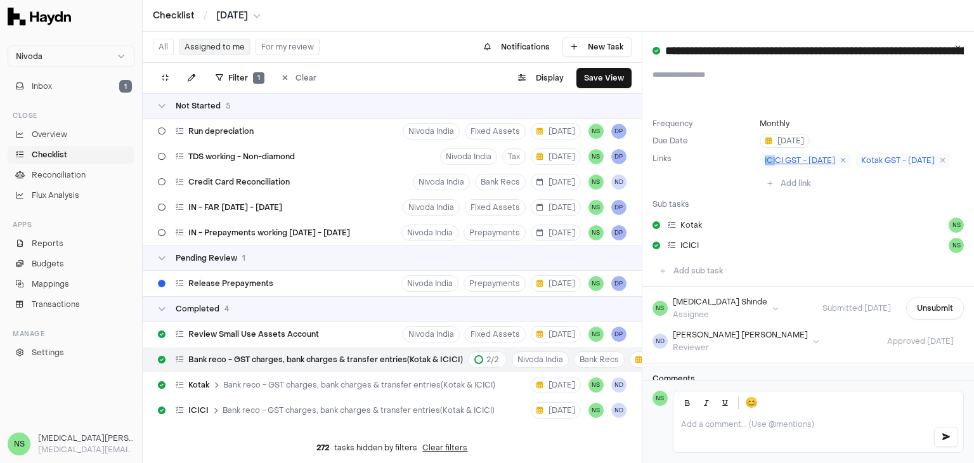
drag, startPoint x: 749, startPoint y: 160, endPoint x: 771, endPoint y: 160, distance: 21.6
click at [771, 160] on div "Frequency Monthly Due Date 1 Sep Links ICICI GST - June'25 Kotak GST - June25 A…" at bounding box center [807, 156] width 311 height 75
click at [323, 358] on span "Bank reco - GST charges, bank charges & transfer entries(Kotak & ICICI)" at bounding box center [325, 359] width 275 height 10
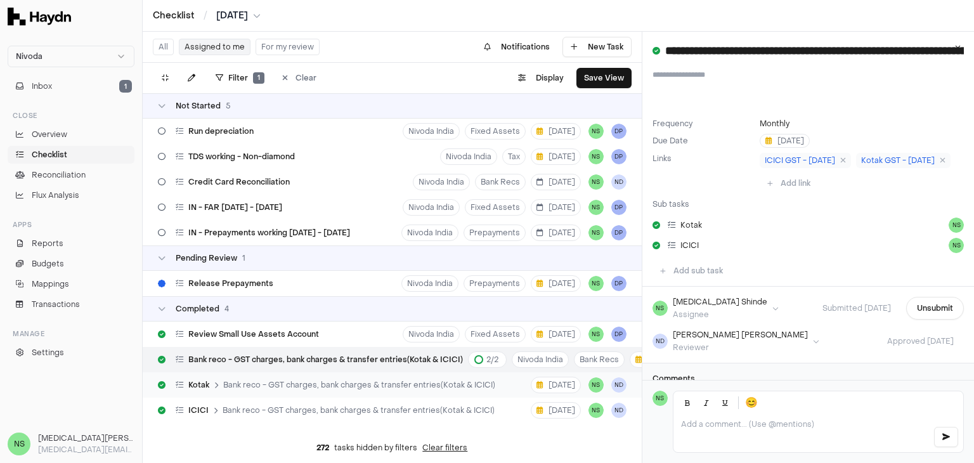
click at [333, 393] on div "Kotak Bank reco - GST charges, bank charges & transfer entries(Kotak & ICICI)" at bounding box center [326, 385] width 347 height 24
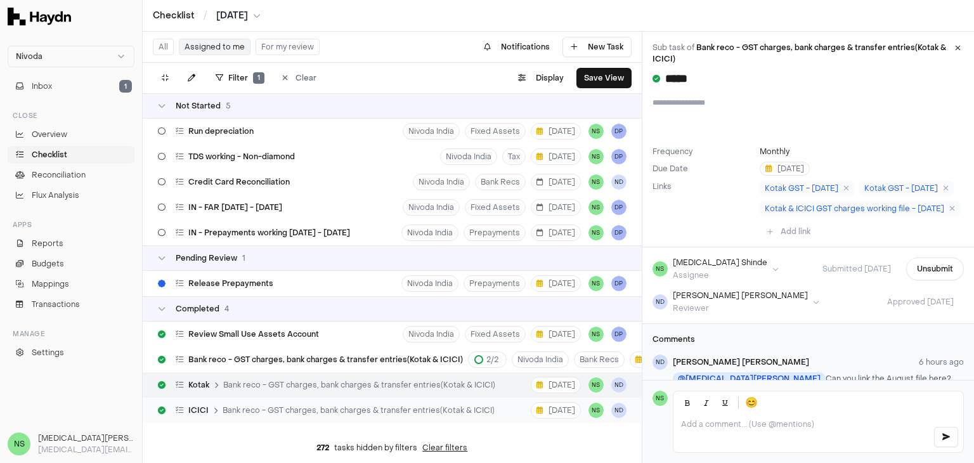
click at [347, 408] on span "Bank reco - GST charges, bank charges & transfer entries(Kotak & ICICI)" at bounding box center [359, 410] width 272 height 10
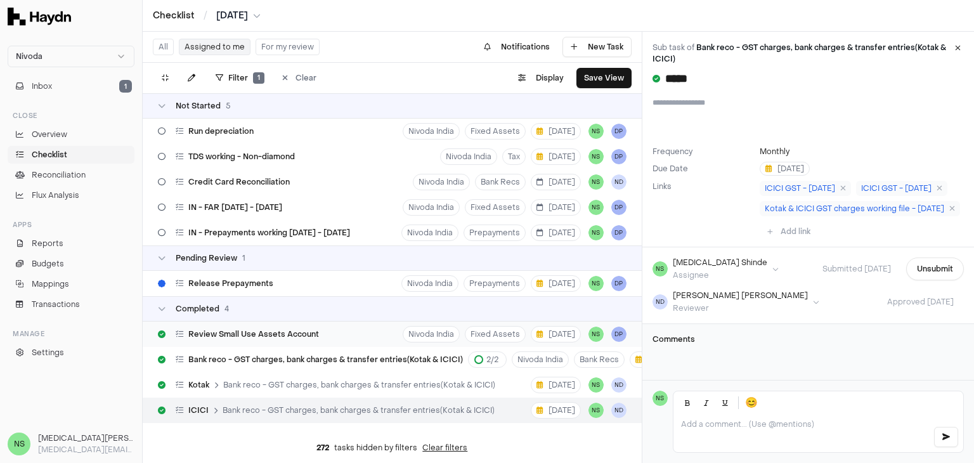
click at [278, 327] on div "Review Small Use Assets Account" at bounding box center [238, 334] width 171 height 24
type input "**********"
type textarea "**********"
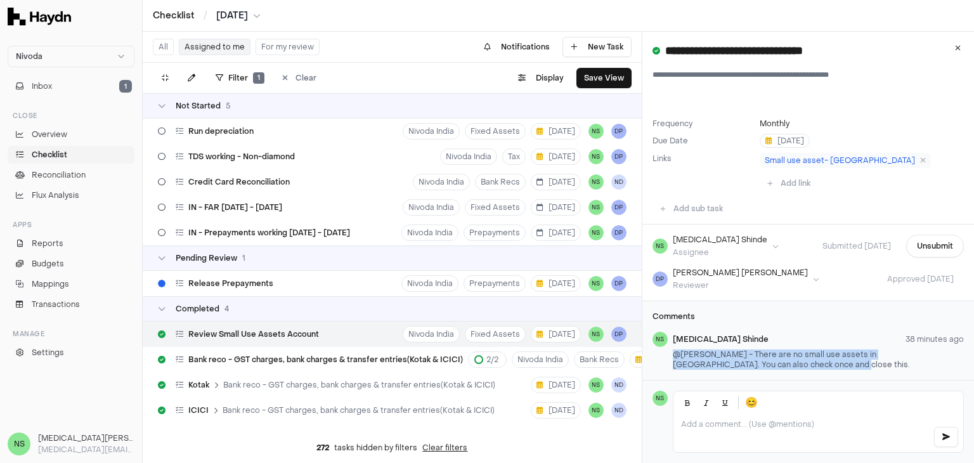
drag, startPoint x: 670, startPoint y: 331, endPoint x: 758, endPoint y: 348, distance: 90.4
click at [758, 348] on div "NS Nikita Shinde 38 minutes ago @Dipti Panchal - There are no small use assets …" at bounding box center [807, 353] width 311 height 43
copy p "@Dipti Panchal - There are no small use assets in India. You can also check onc…"
click at [76, 153] on link "Checklist" at bounding box center [71, 155] width 127 height 18
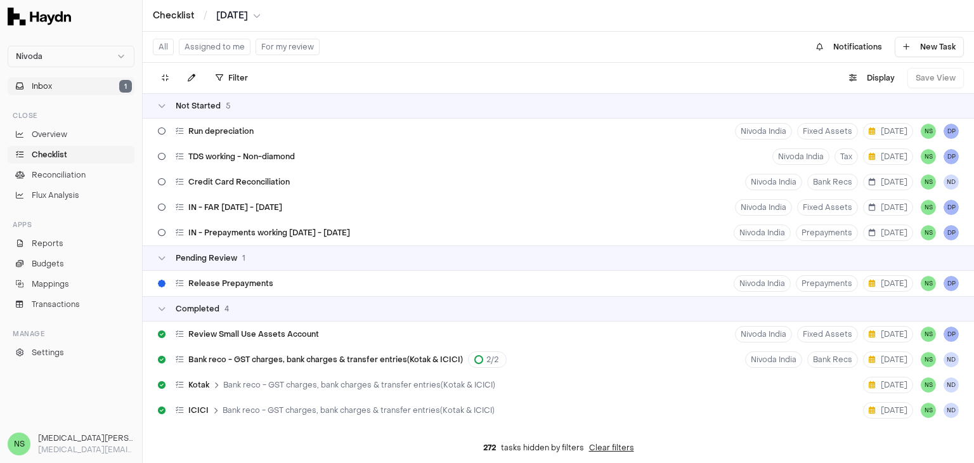
click at [87, 83] on button "Inbox 1" at bounding box center [71, 86] width 127 height 18
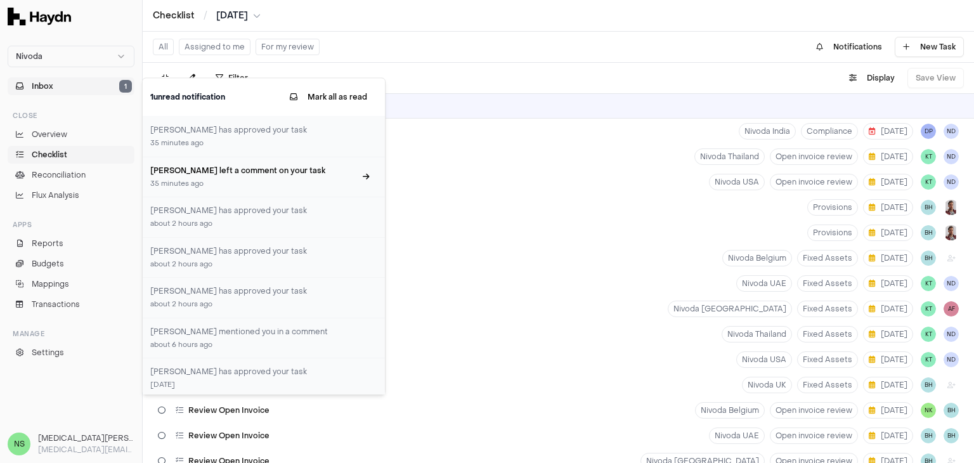
click at [205, 168] on h3 "Dipti Panchal left a comment on your task" at bounding box center [252, 170] width 205 height 11
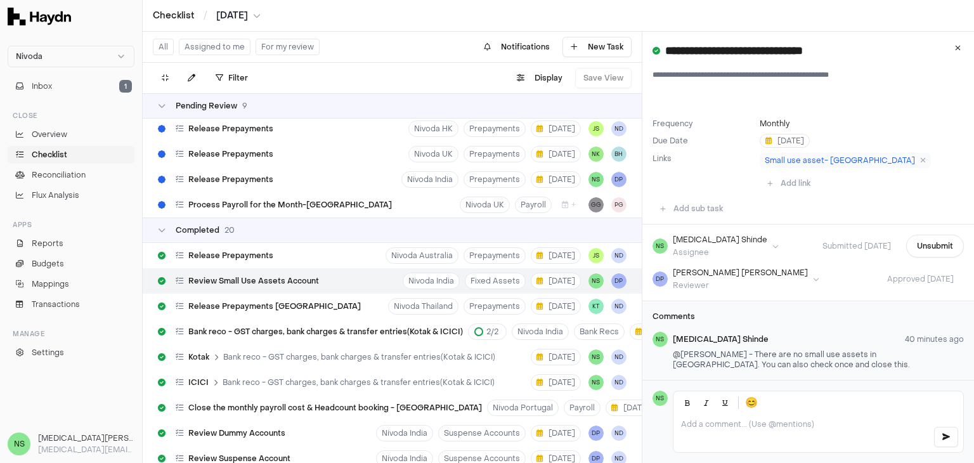
scroll to position [6604, 0]
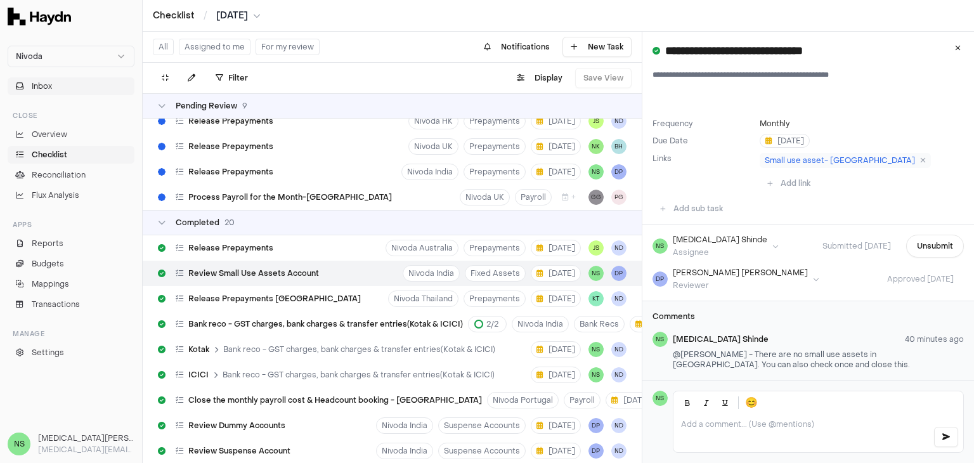
click at [38, 87] on span "Inbox" at bounding box center [42, 86] width 20 height 11
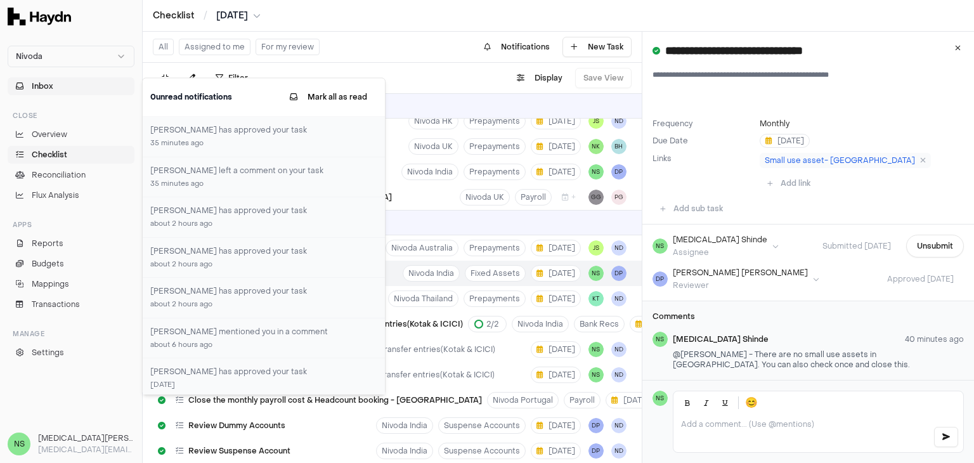
click at [60, 94] on button "Inbox" at bounding box center [71, 86] width 127 height 18
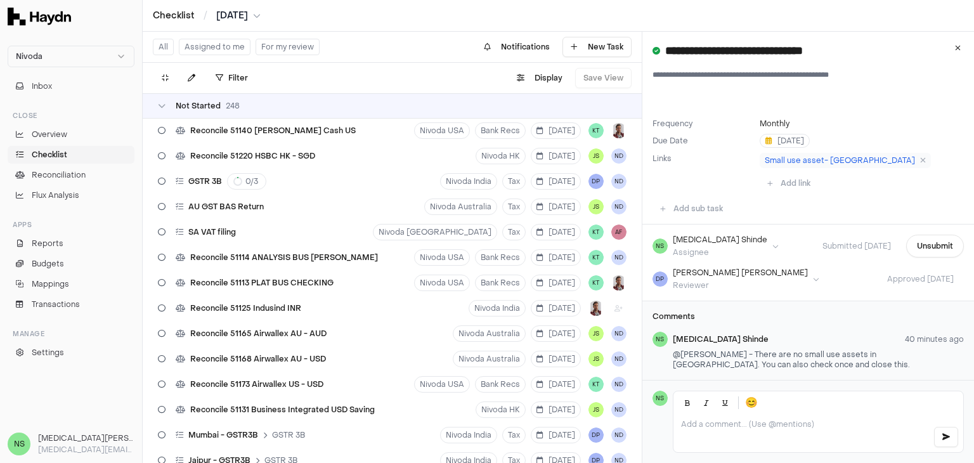
scroll to position [4765, 0]
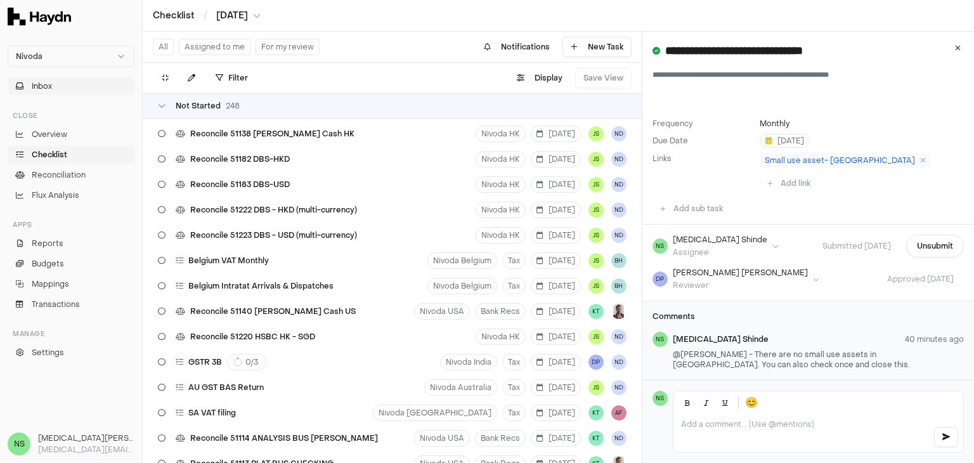
click at [65, 89] on button "Inbox" at bounding box center [71, 86] width 127 height 18
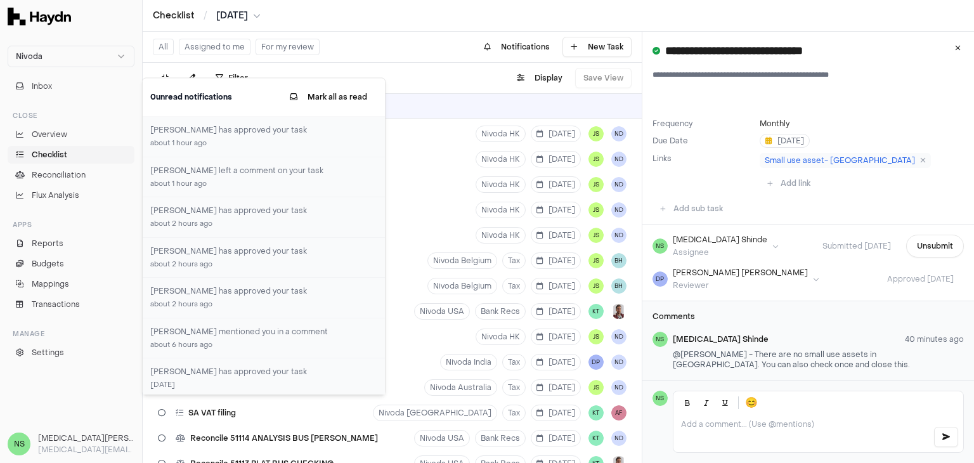
click at [47, 155] on span "Checklist" at bounding box center [50, 154] width 36 height 11
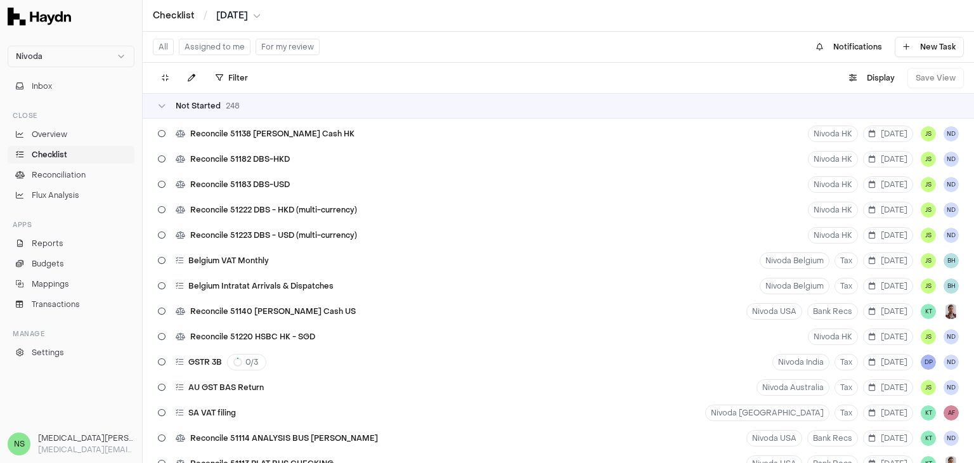
click at [212, 51] on button "Assigned to me" at bounding box center [215, 47] width 72 height 16
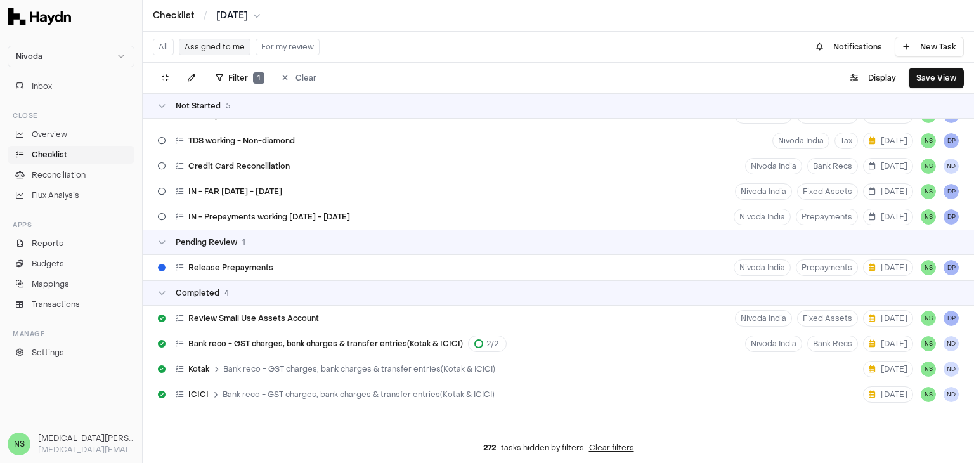
scroll to position [15, 0]
click at [238, 217] on span "IN - Prepayments working [DATE] - [DATE]" at bounding box center [269, 217] width 162 height 10
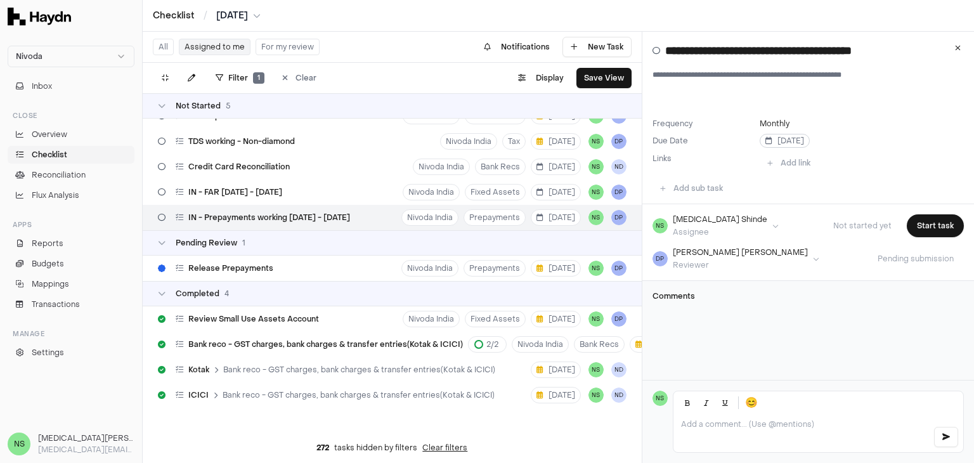
click at [770, 138] on span "[DATE]" at bounding box center [784, 141] width 39 height 10
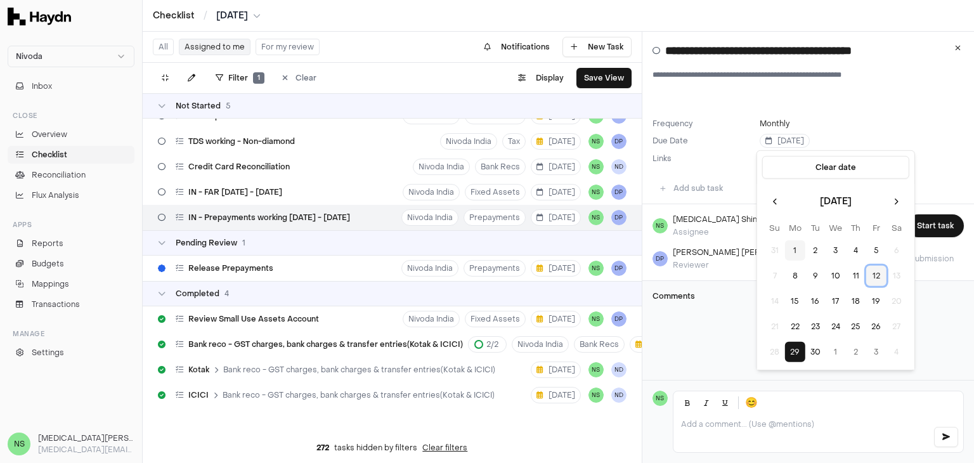
click at [877, 282] on button "12" at bounding box center [876, 276] width 20 height 20
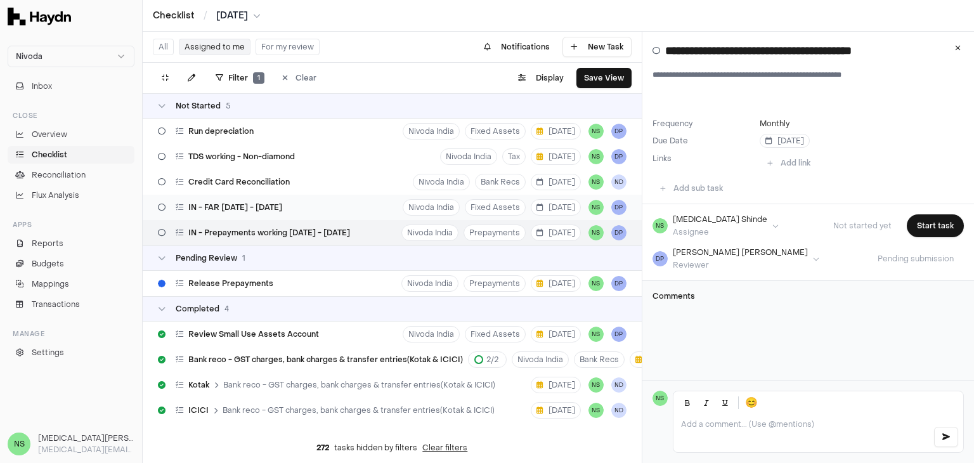
click at [271, 208] on span "IN - FAR [DATE] - [DATE]" at bounding box center [235, 207] width 94 height 10
